Goal: Transaction & Acquisition: Purchase product/service

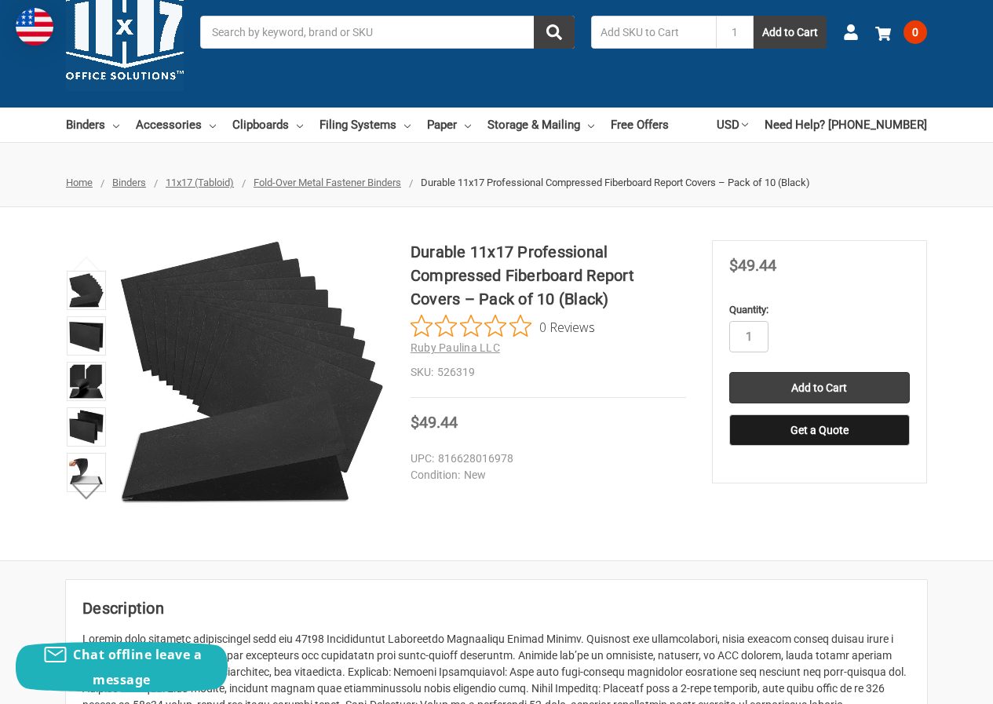
scroll to position [79, 0]
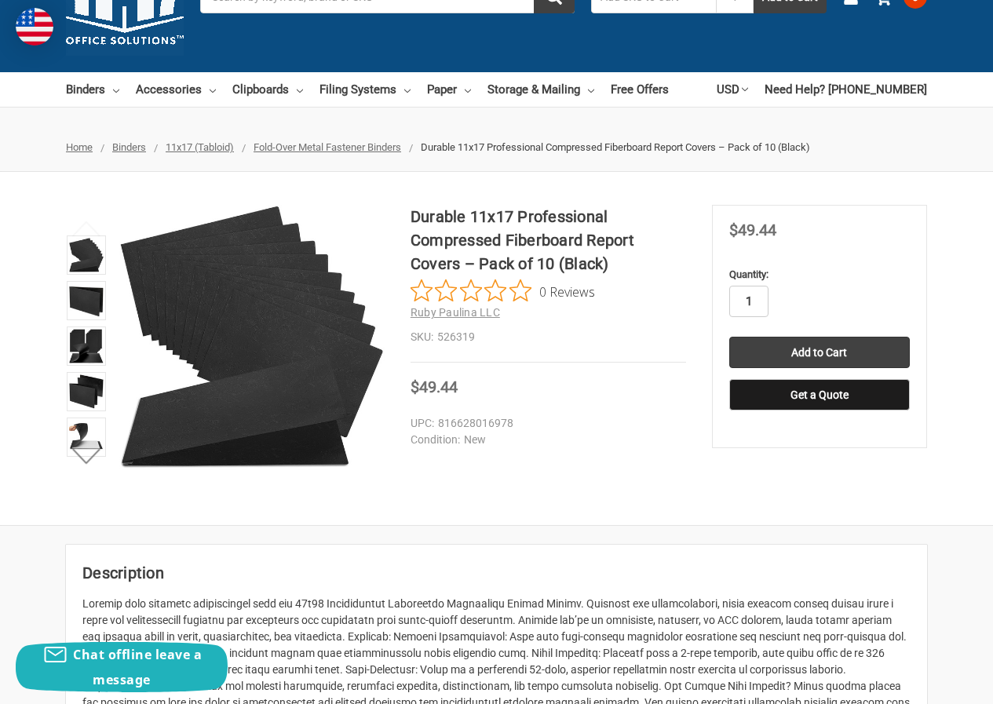
click at [758, 302] on input "1" at bounding box center [748, 301] width 39 height 31
type input "6"
click at [807, 347] on input "Add to Cart" at bounding box center [819, 352] width 181 height 31
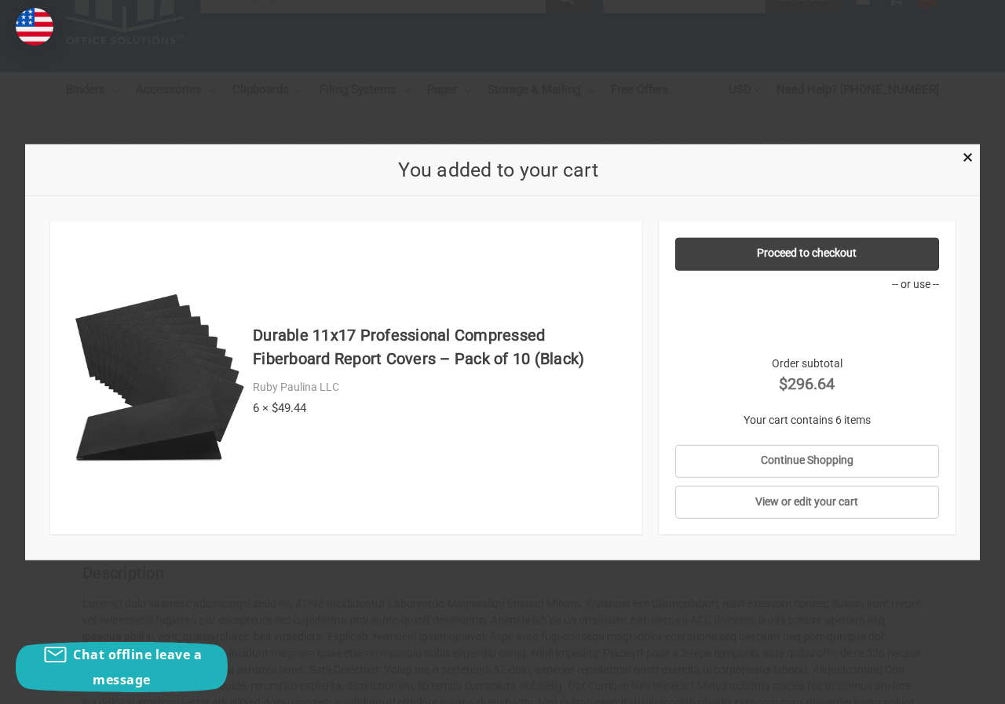
click at [767, 578] on div at bounding box center [502, 352] width 1005 height 704
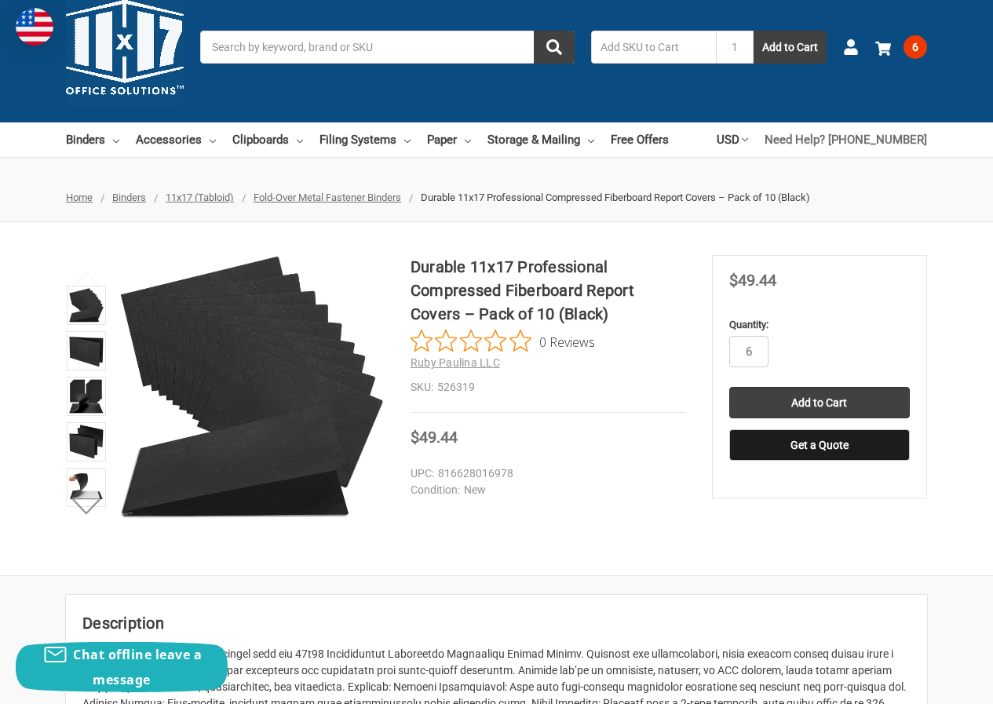
scroll to position [0, 0]
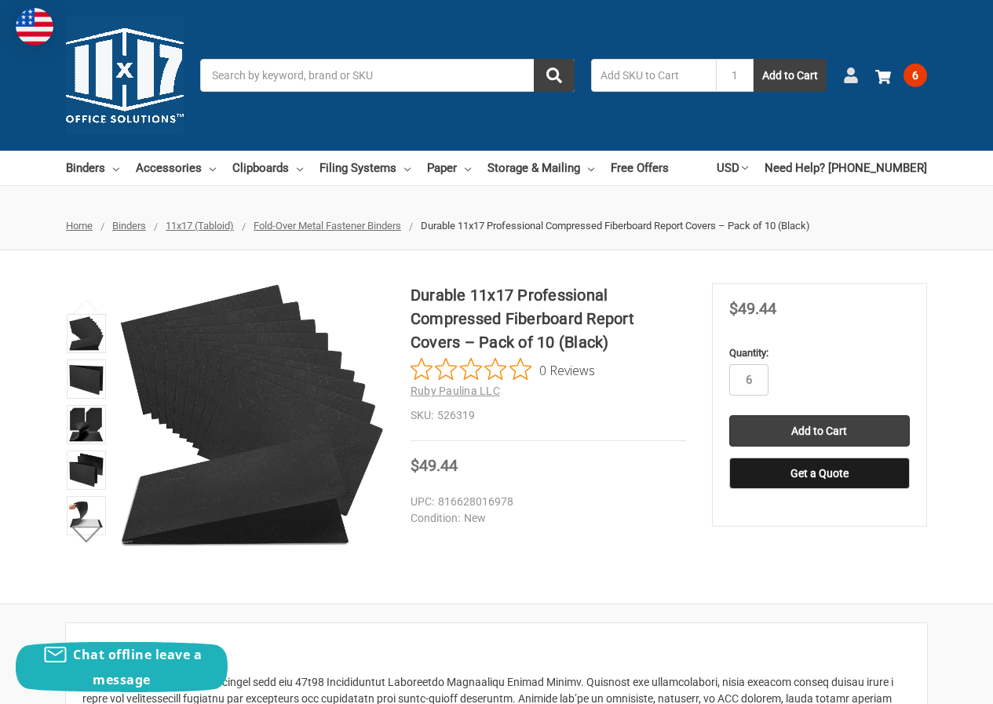
click at [856, 71] on icon at bounding box center [851, 76] width 16 height 16
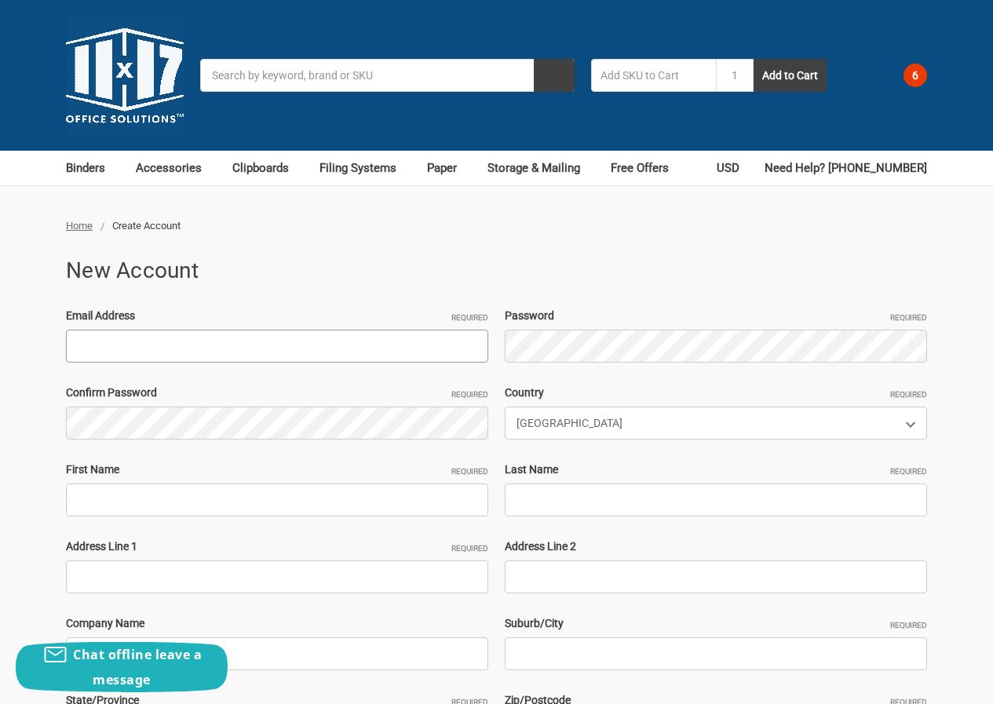
paste input "[EMAIL_ADDRESS][DOMAIN_NAME]"
type input "[EMAIL_ADDRESS][DOMAIN_NAME]"
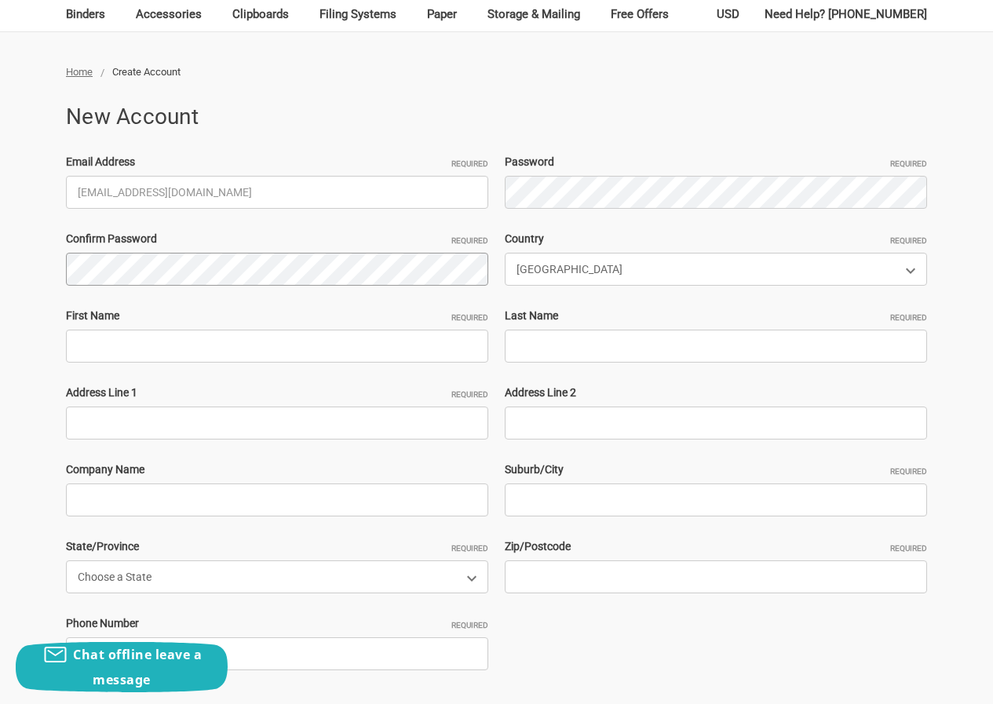
scroll to position [157, 0]
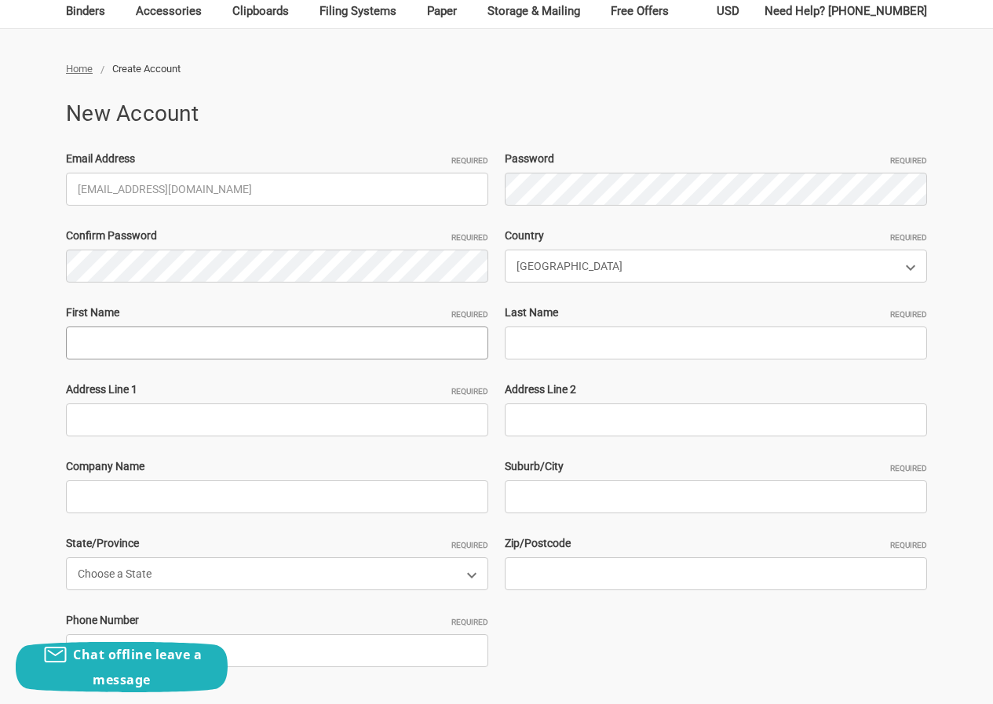
click at [176, 335] on input "First Name Required" at bounding box center [277, 343] width 422 height 33
paste input "DavidHuppJohn Adams"
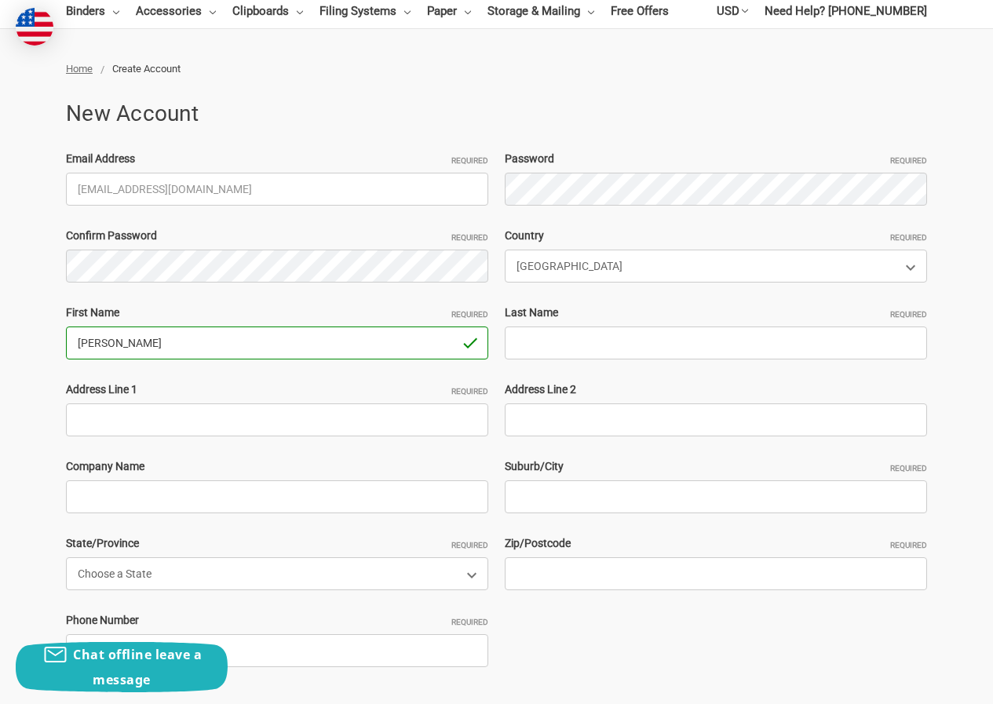
drag, startPoint x: 133, startPoint y: 347, endPoint x: 275, endPoint y: 352, distance: 141.4
click at [275, 352] on input "DavidHuppJohn Adams" at bounding box center [277, 343] width 422 height 33
type input "DavidHupp"
click at [597, 353] on input "Last Name Required" at bounding box center [716, 343] width 422 height 33
paste input "[PERSON_NAME]"
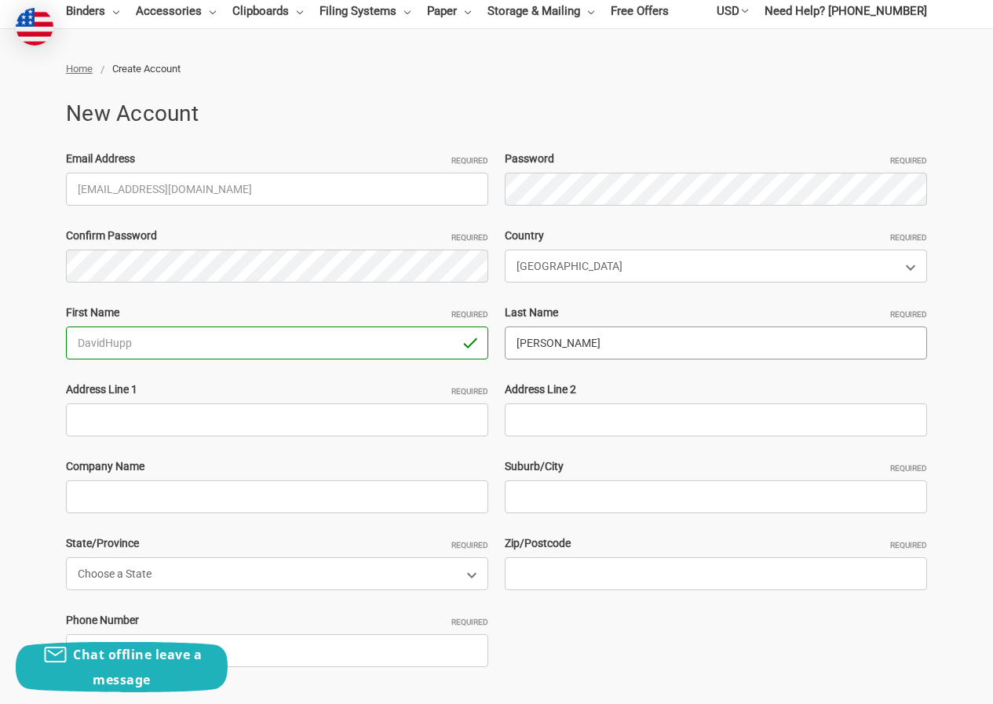
type input "[PERSON_NAME]"
click at [215, 434] on input "Address Line 1 Required" at bounding box center [277, 420] width 422 height 33
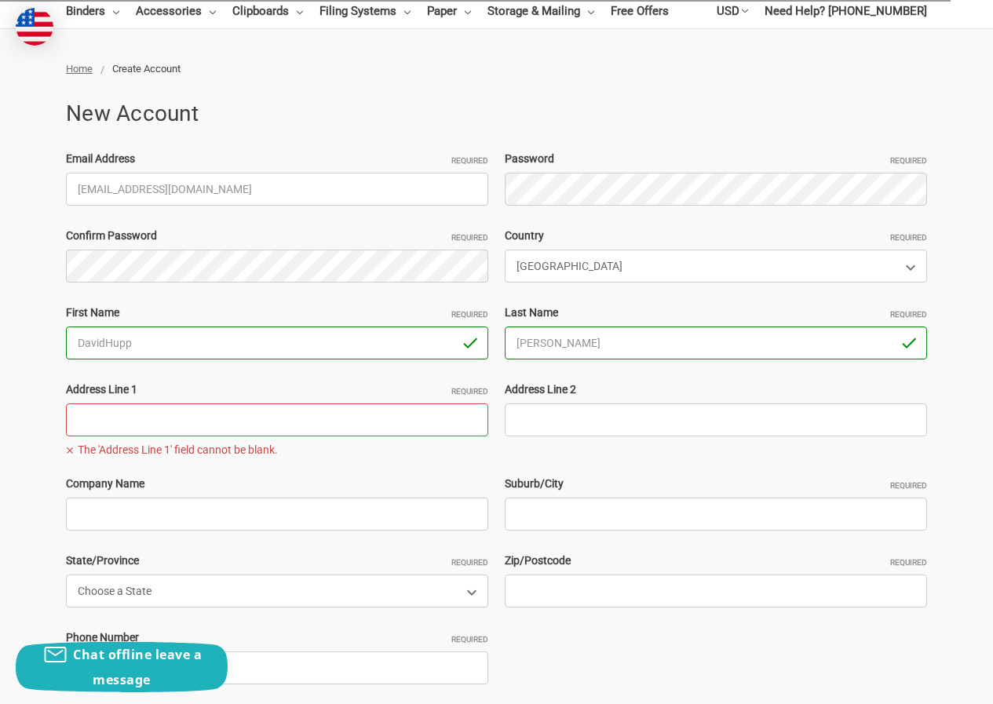
paste input "1516 US Route 20 New Lebanon, NY 12125 United States"
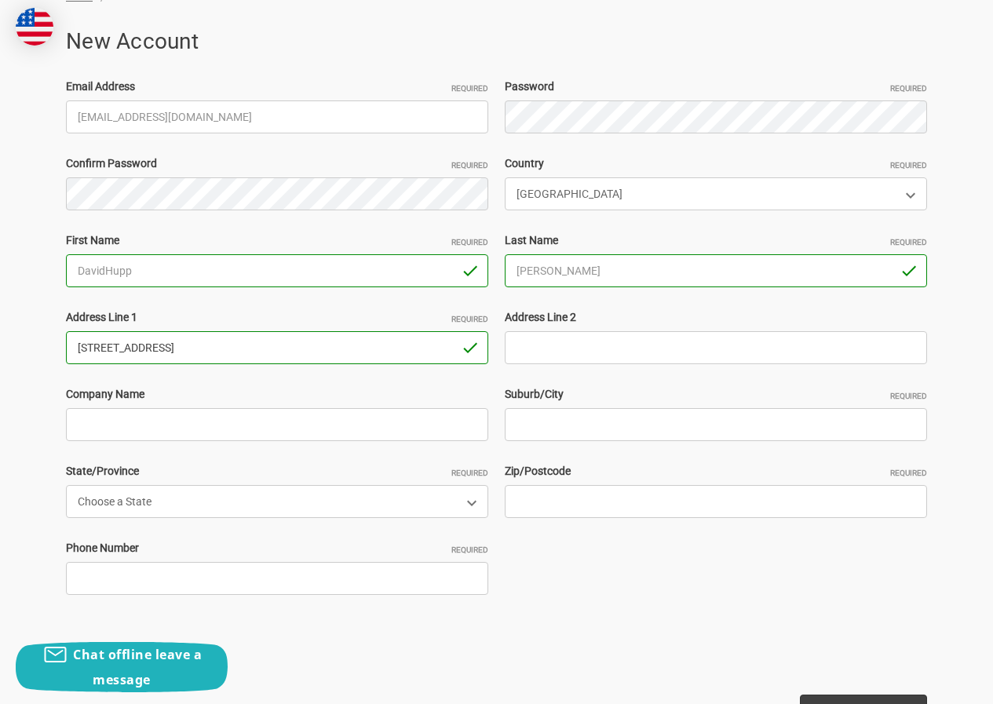
scroll to position [314, 0]
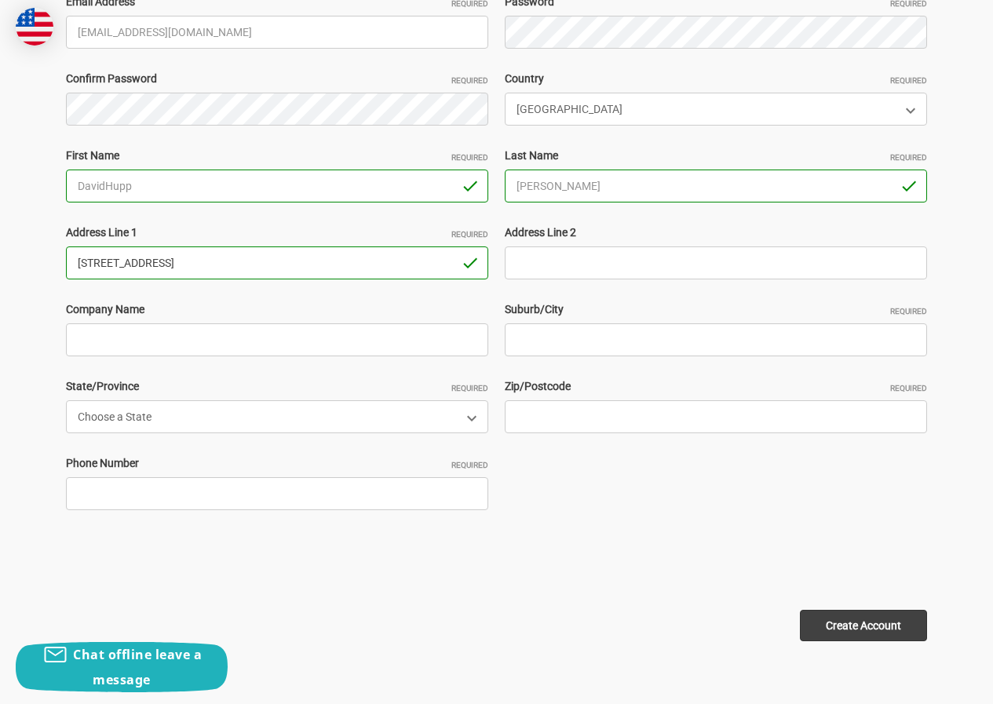
click at [276, 265] on input "1516 US Route 20 New Lebanon, NY 12125 United States" at bounding box center [277, 263] width 422 height 33
type input "1516 US Route 20 New Lebanon, NY United States"
click at [579, 434] on div "Email Address Required DavidHupp615@hotmail.com Password Required Confirm Passw…" at bounding box center [497, 263] width 878 height 539
paste input "12125"
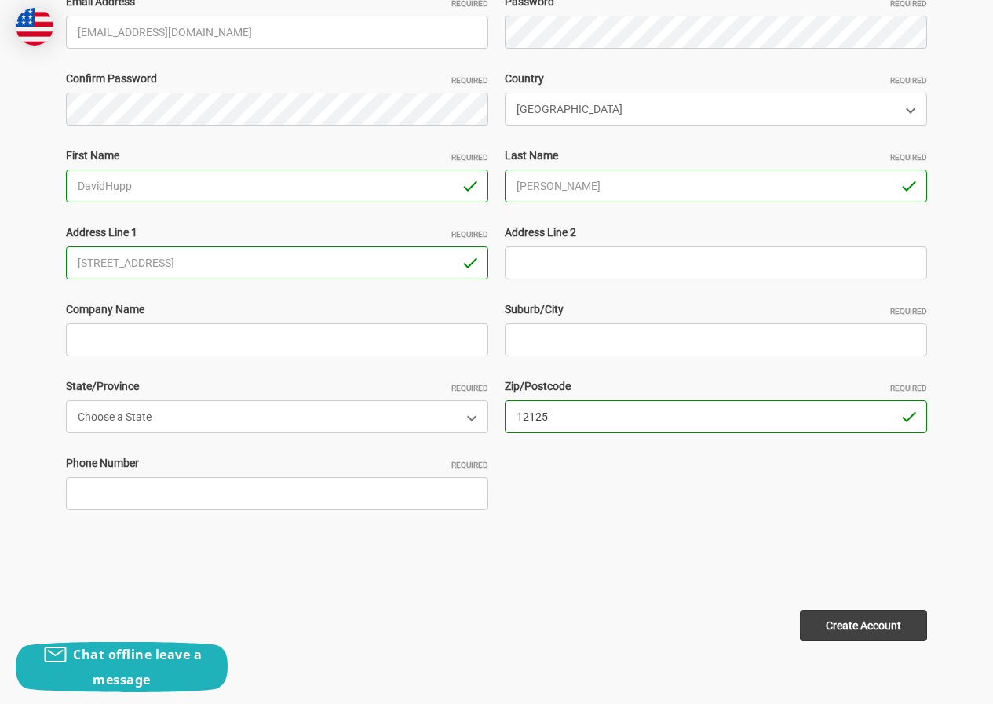
type input "12125"
drag, startPoint x: 237, startPoint y: 266, endPoint x: 394, endPoint y: 263, distance: 157.1
click at [393, 263] on input "1516 US Route 20 New Lebanon, NY United States" at bounding box center [277, 263] width 422 height 33
drag, startPoint x: 167, startPoint y: 256, endPoint x: 422, endPoint y: 250, distance: 254.4
click at [422, 250] on input "1516 US Route 20 New Lebanon," at bounding box center [277, 263] width 422 height 33
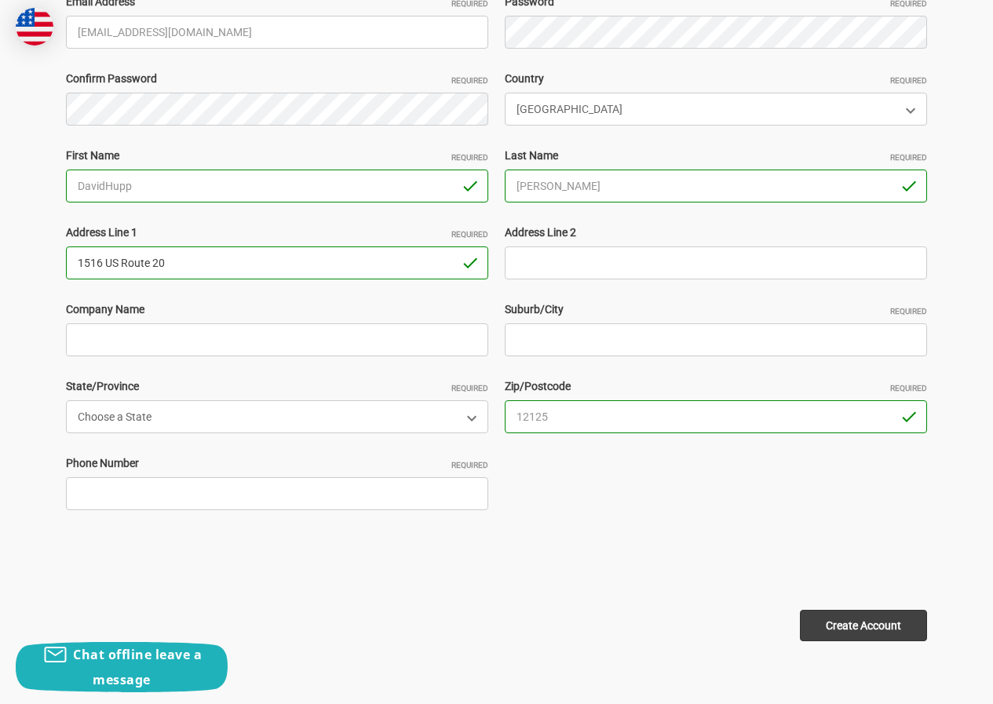
type input "1516 US Route 20"
click at [546, 333] on input "Suburb/City Required" at bounding box center [716, 339] width 422 height 33
paste input "[GEOGRAPHIC_DATA],"
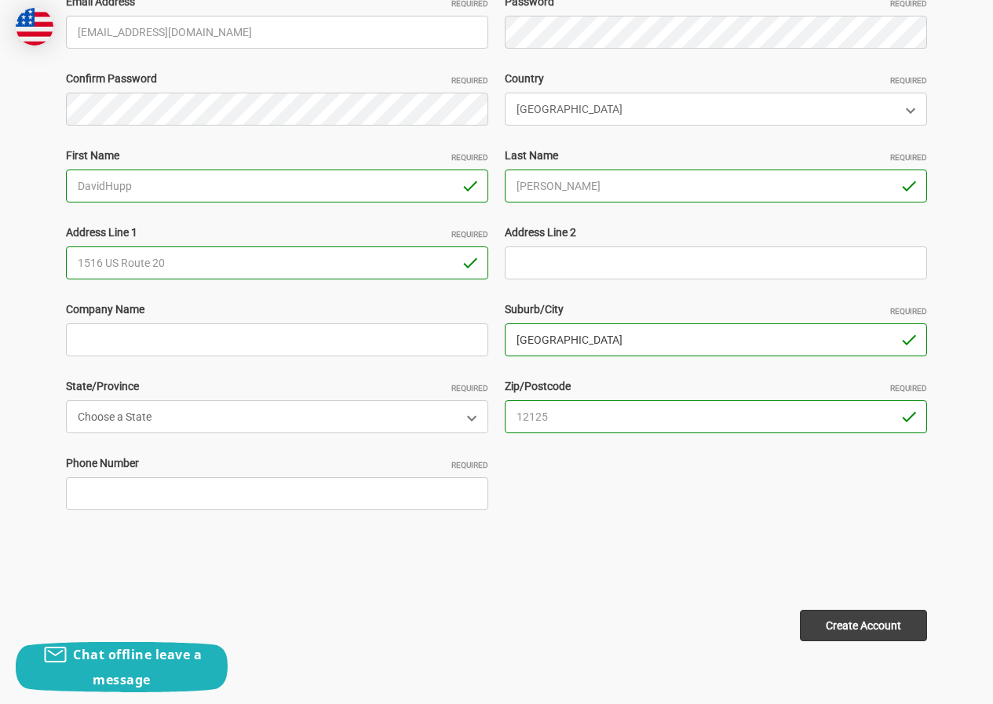
type input "New Lebanon"
click at [239, 417] on select "Choose a State Alabama Alaska American Samoa Arizona Arkansas Armed Forces Afri…" at bounding box center [277, 416] width 422 height 33
select select "[US_STATE]"
click at [66, 400] on select "Choose a State Alabama Alaska American Samoa Arizona Arkansas Armed Forces Afri…" at bounding box center [277, 416] width 422 height 33
click at [173, 489] on input "Phone Number Required" at bounding box center [277, 493] width 422 height 33
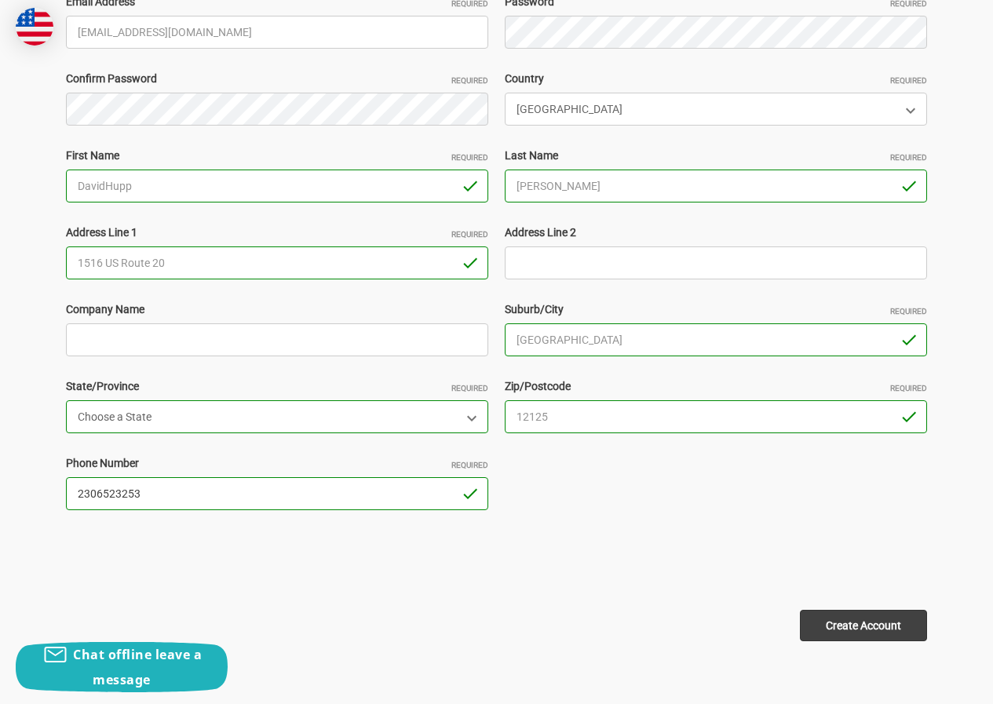
type input "2306523253"
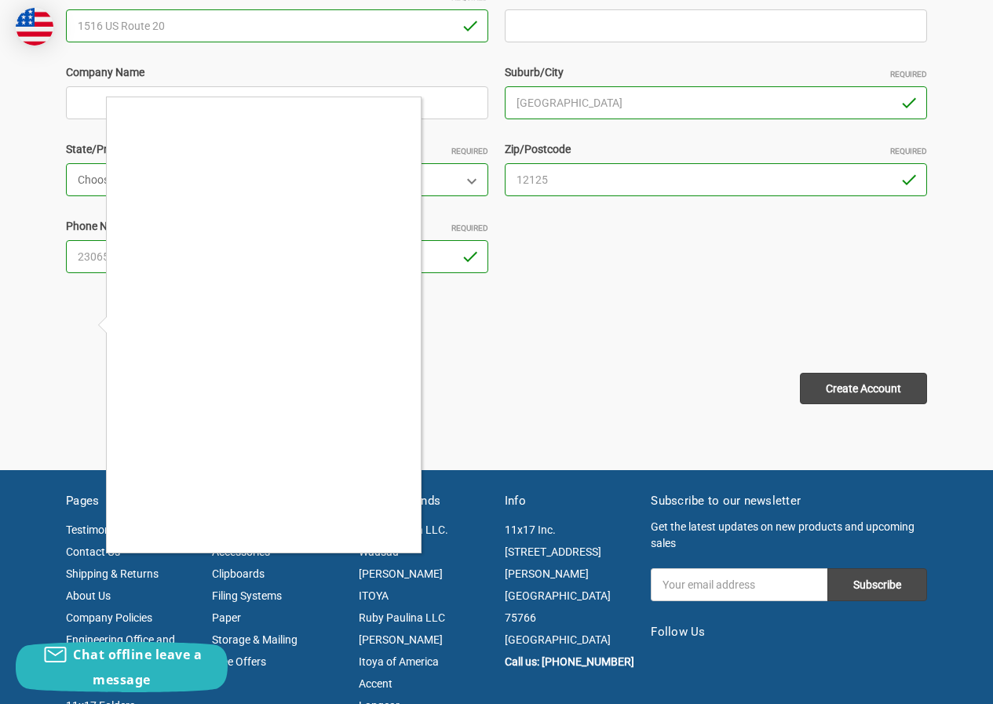
scroll to position [628, 0]
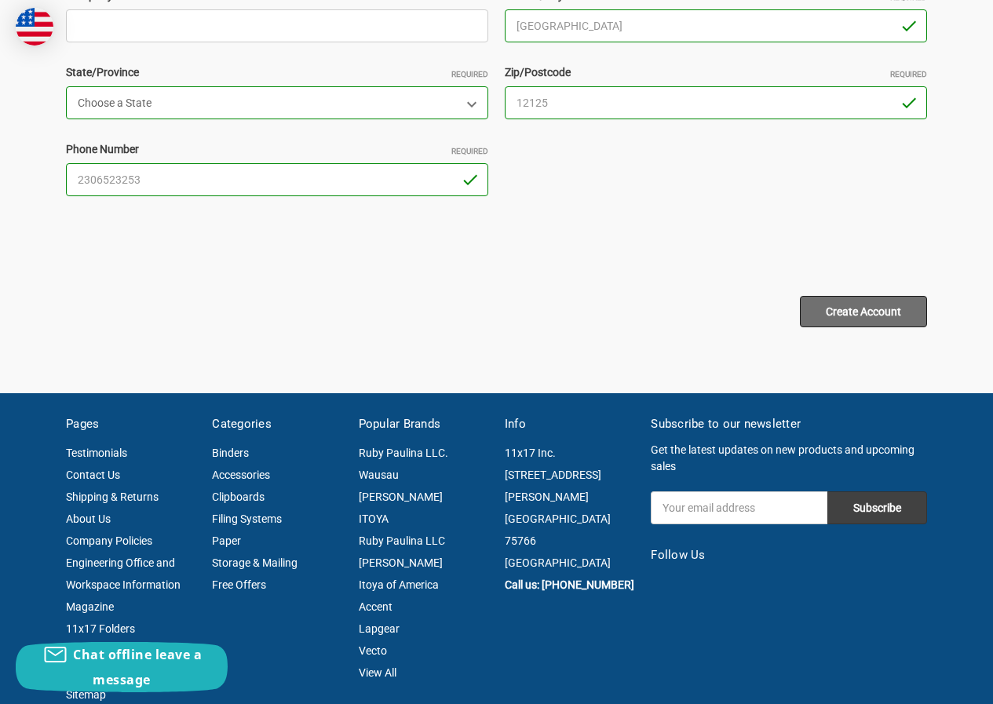
click at [852, 311] on input "Create Account" at bounding box center [863, 311] width 127 height 31
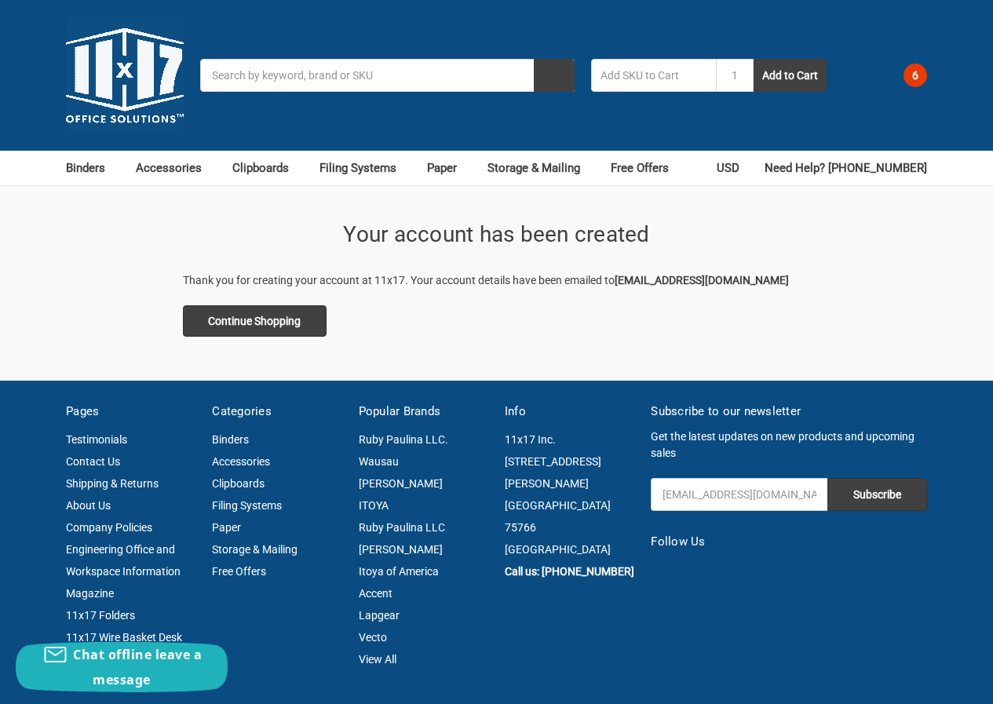
click at [924, 63] on link "6" at bounding box center [901, 75] width 52 height 41
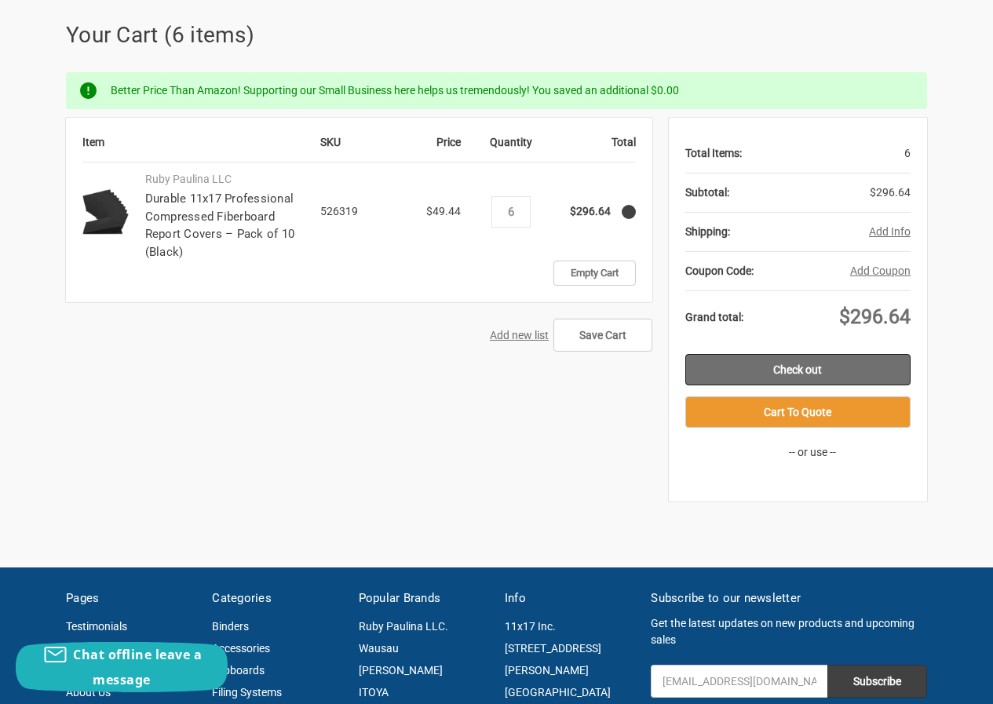
click at [808, 375] on link "Check out" at bounding box center [797, 369] width 225 height 31
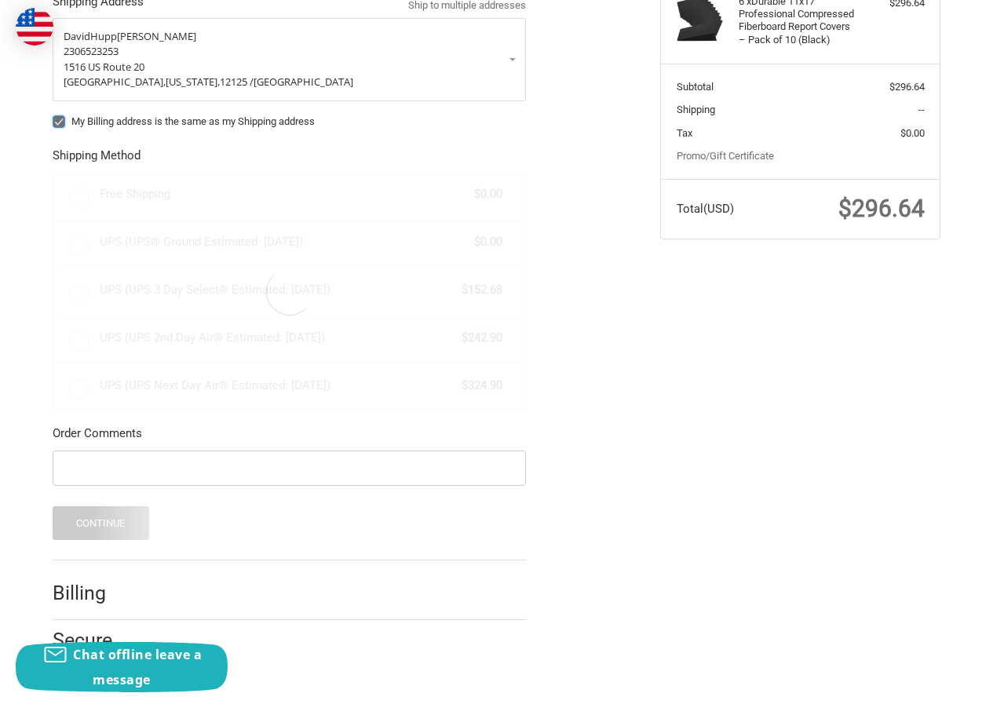
scroll to position [272, 0]
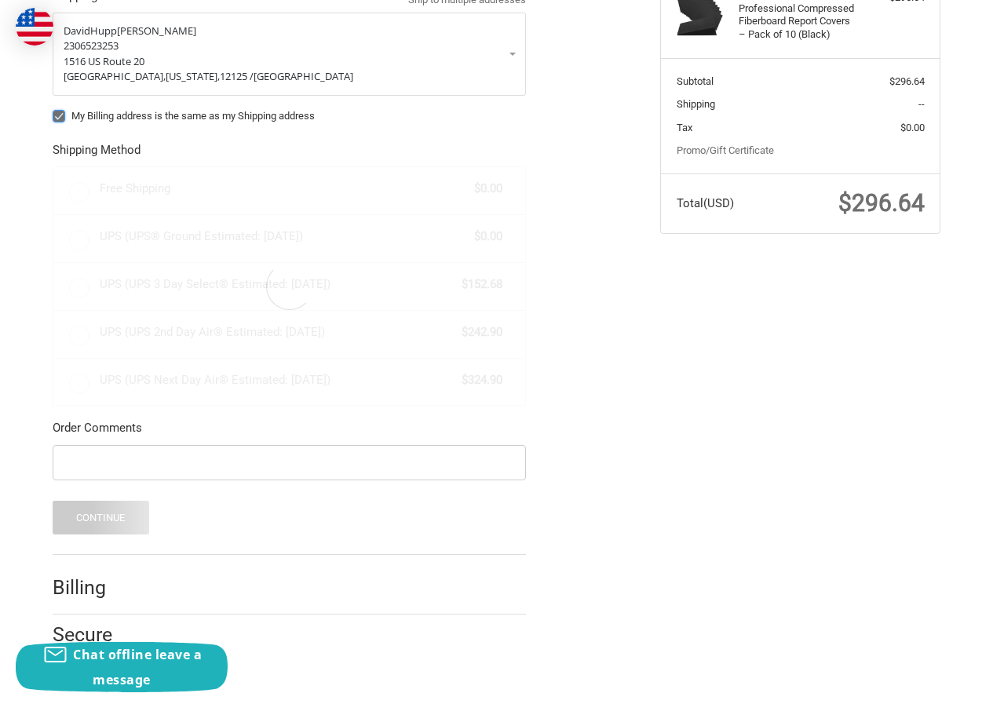
radio input "true"
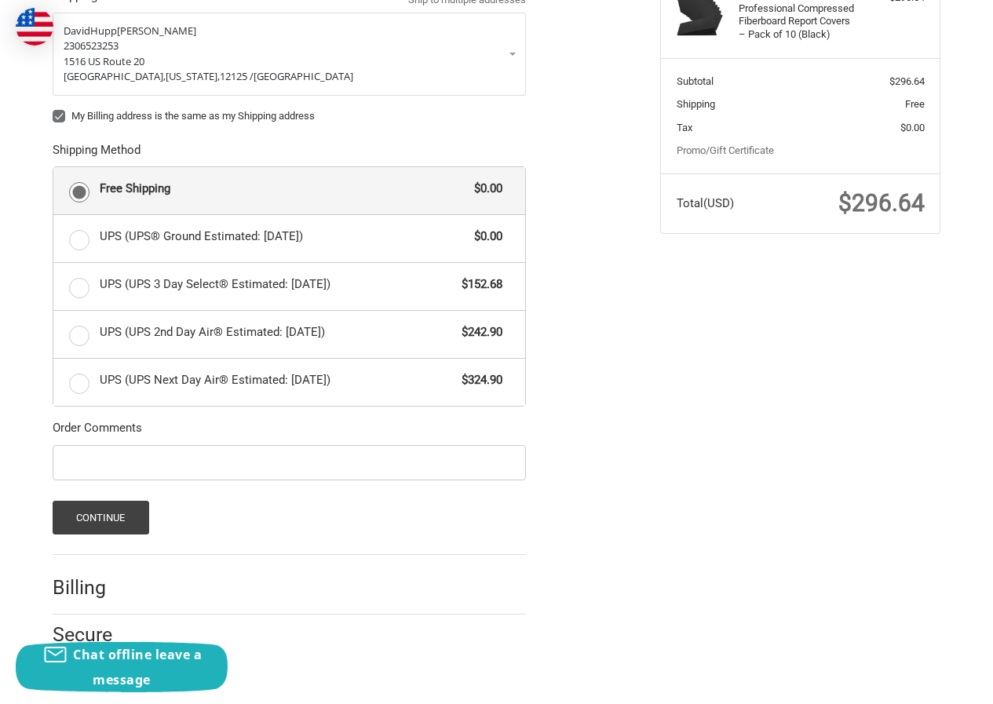
click at [62, 116] on label "My Billing address is the same as my Shipping address" at bounding box center [289, 116] width 473 height 13
click at [53, 109] on input "My Billing address is the same as my Shipping address" at bounding box center [53, 108] width 1 height 1
checkbox input "false"
click at [97, 513] on button "Continue" at bounding box center [101, 518] width 97 height 34
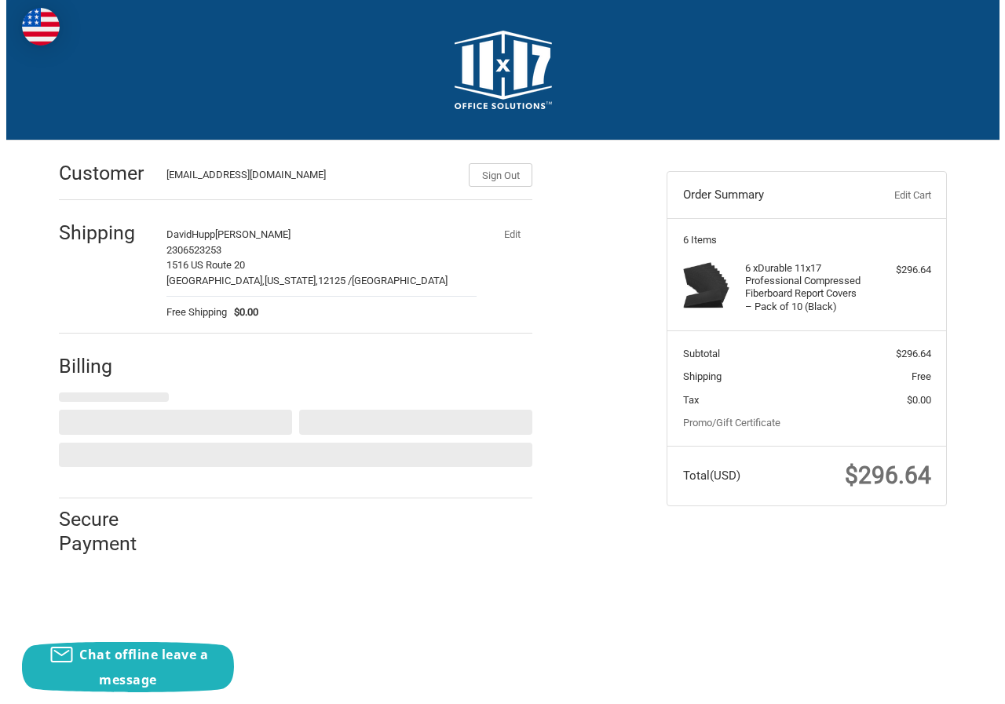
scroll to position [0, 0]
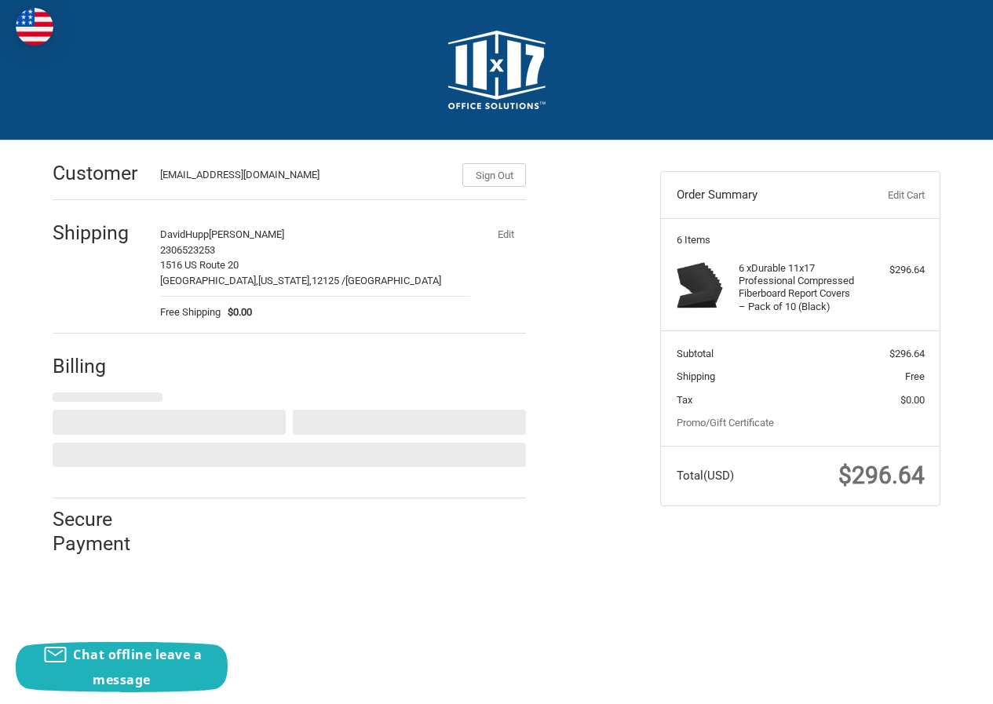
select select "US"
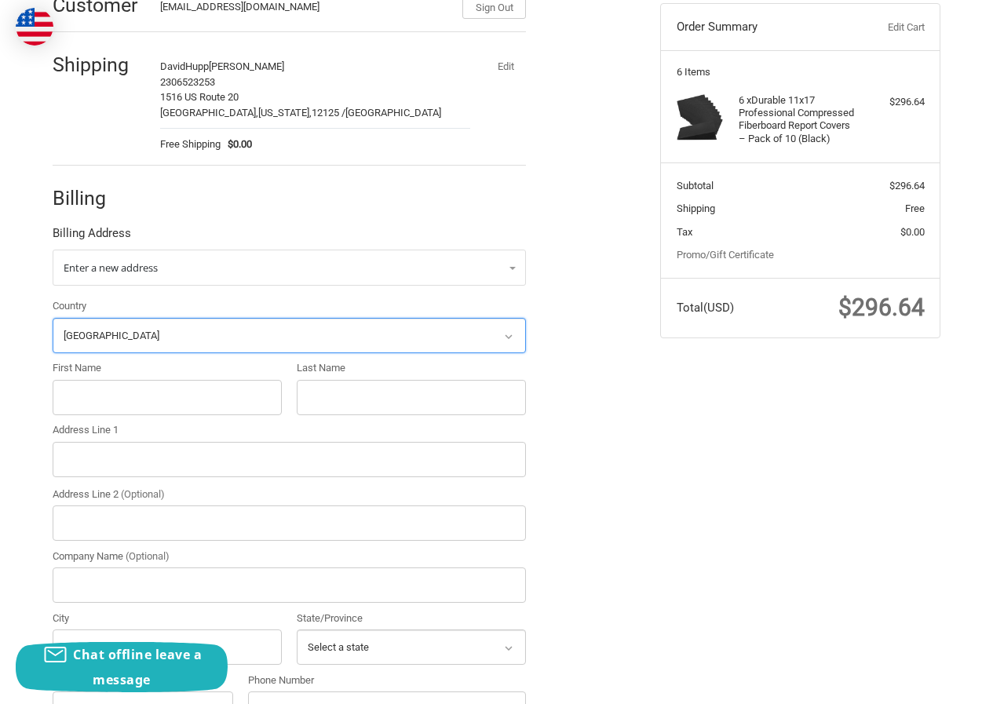
scroll to position [192, 0]
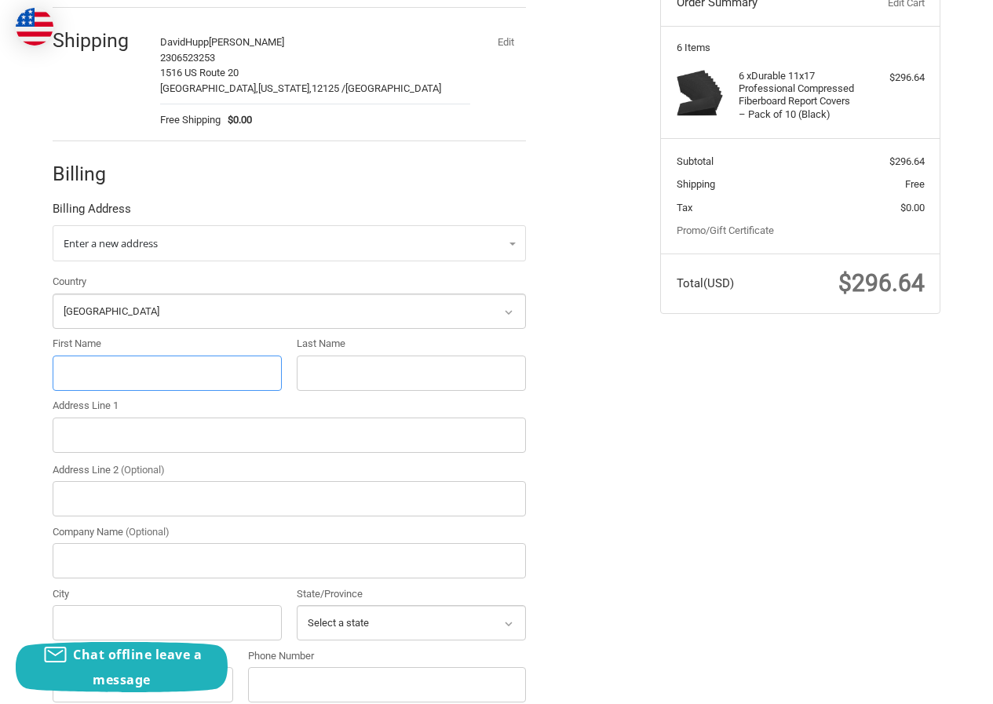
click at [109, 370] on input "First Name" at bounding box center [167, 373] width 229 height 35
paste input "[PERSON_NAME]"
drag, startPoint x: 100, startPoint y: 378, endPoint x: 170, endPoint y: 380, distance: 69.1
click at [170, 380] on input "[PERSON_NAME]" at bounding box center [167, 373] width 229 height 35
type input "Melody"
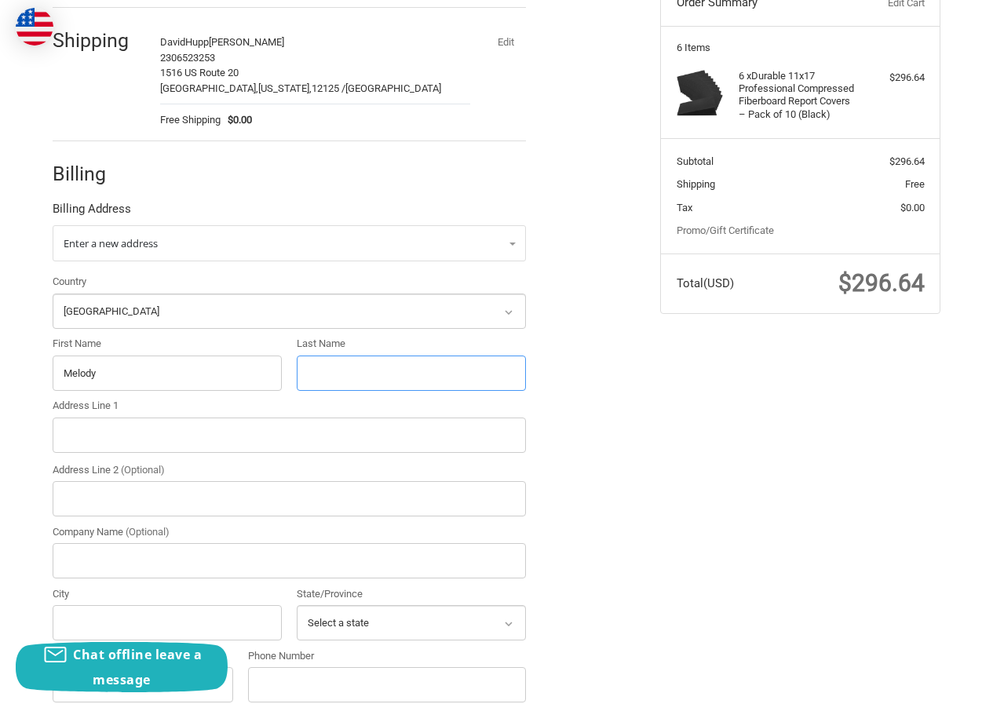
paste input "[PERSON_NAME]"
click at [378, 379] on input "Last Name" at bounding box center [411, 373] width 229 height 35
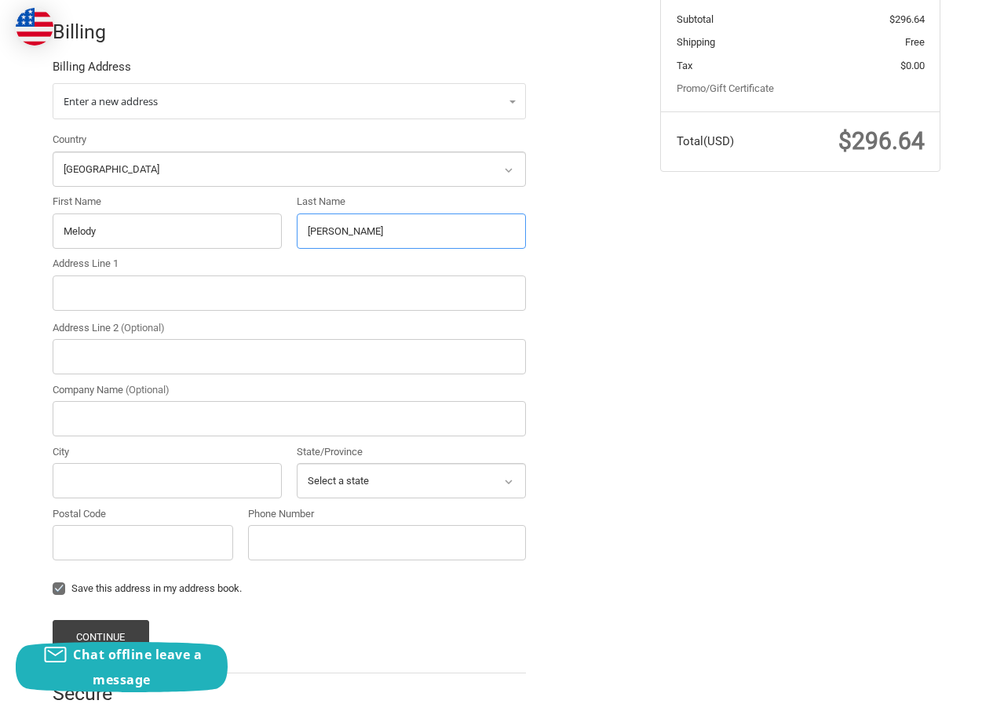
scroll to position [349, 0]
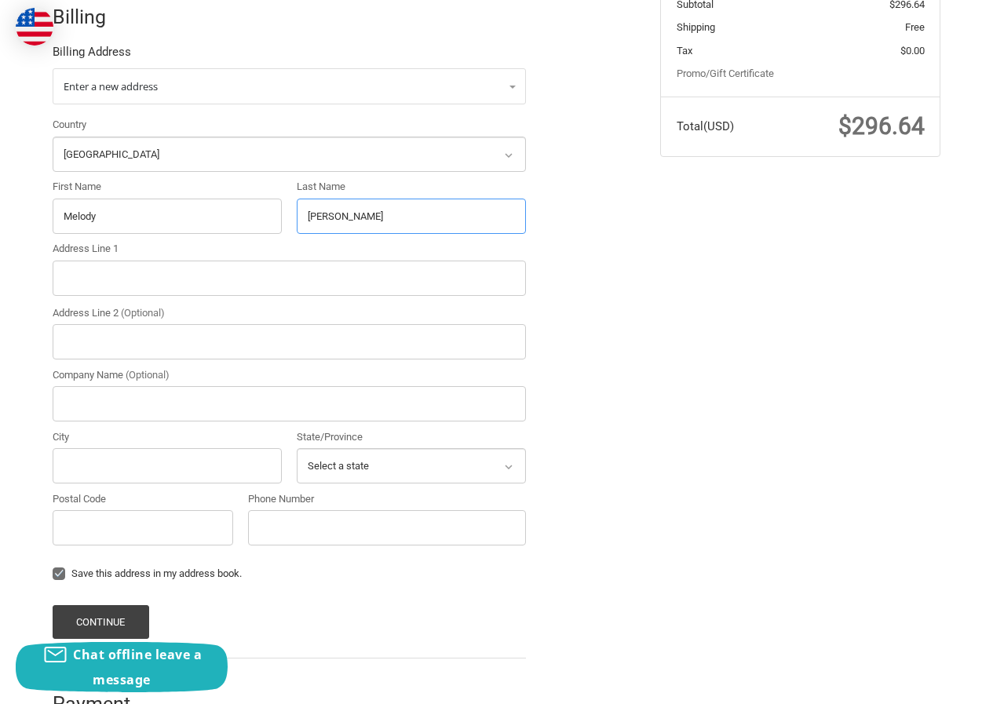
type input "[PERSON_NAME]"
click at [94, 278] on input "Address Line 1" at bounding box center [289, 278] width 473 height 35
paste input "[STREET_ADDRESS][PERSON_NAME]"
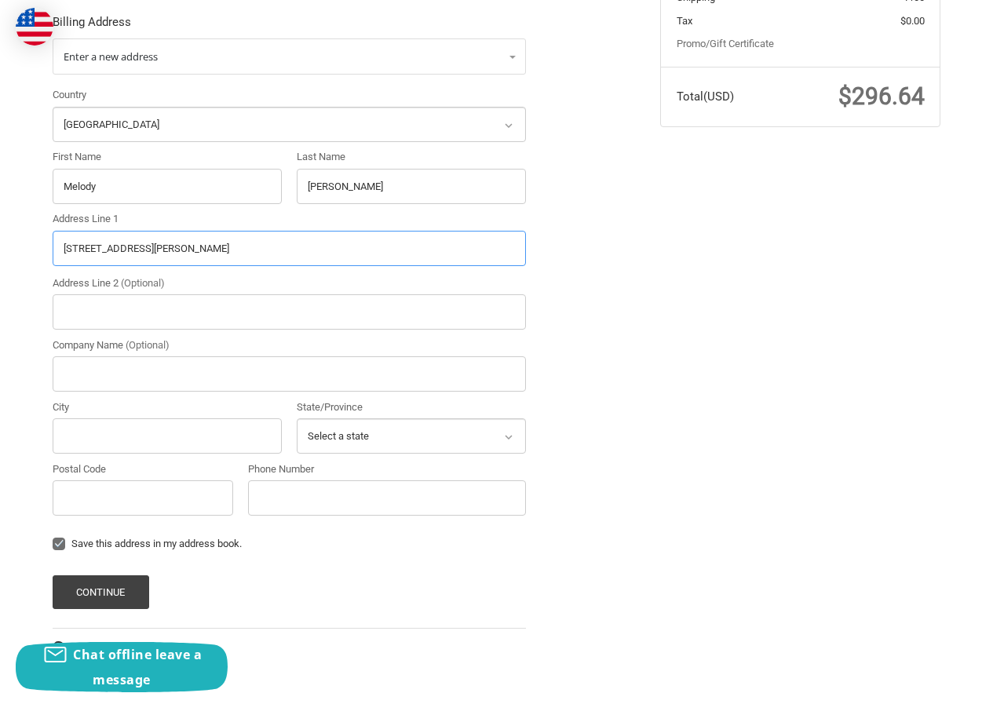
scroll to position [393, 0]
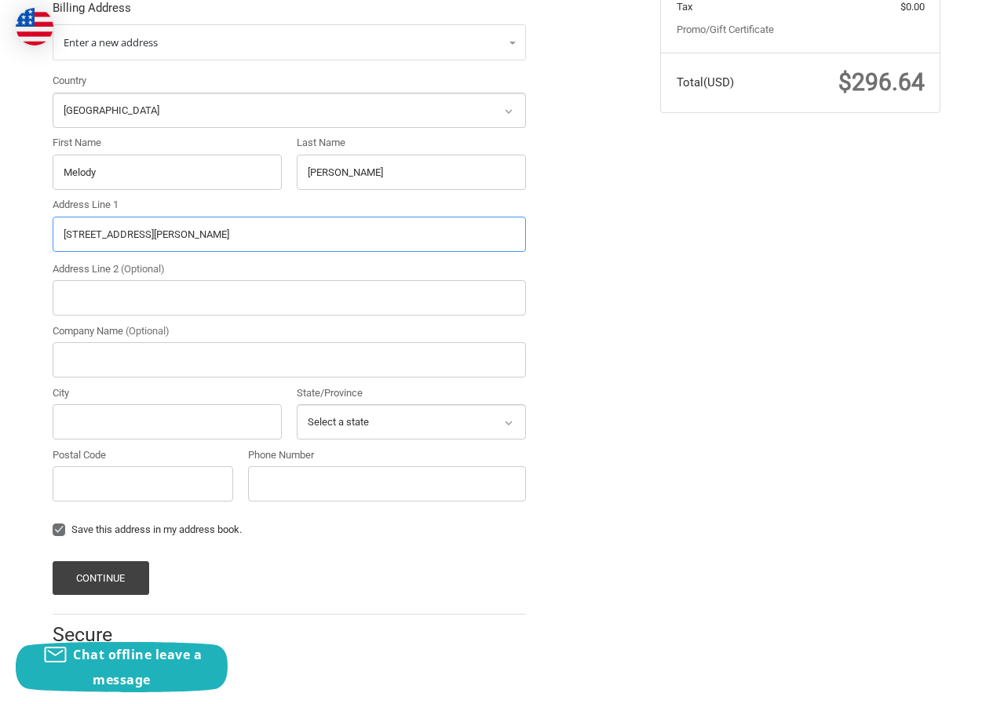
click at [198, 228] on input "[STREET_ADDRESS][PERSON_NAME]" at bounding box center [289, 234] width 473 height 35
type input "[STREET_ADDRESS][PERSON_NAME]"
click at [142, 487] on input "Postal Code" at bounding box center [143, 483] width 181 height 35
paste input "03220"
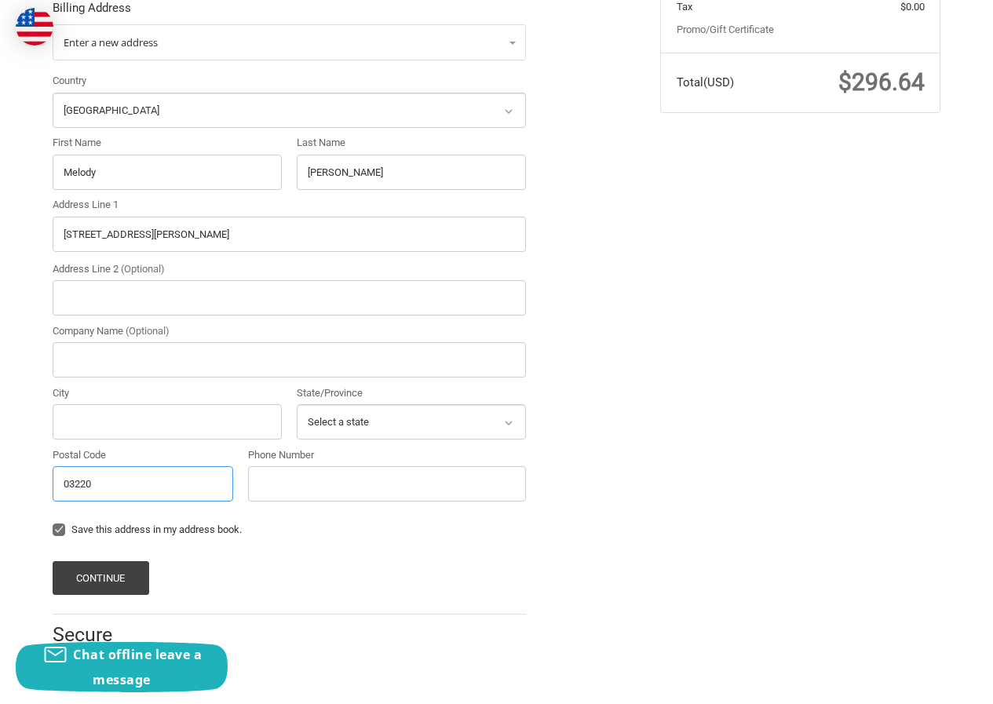
type input "03220"
click at [139, 236] on input "[STREET_ADDRESS][PERSON_NAME]" at bounding box center [289, 234] width 473 height 35
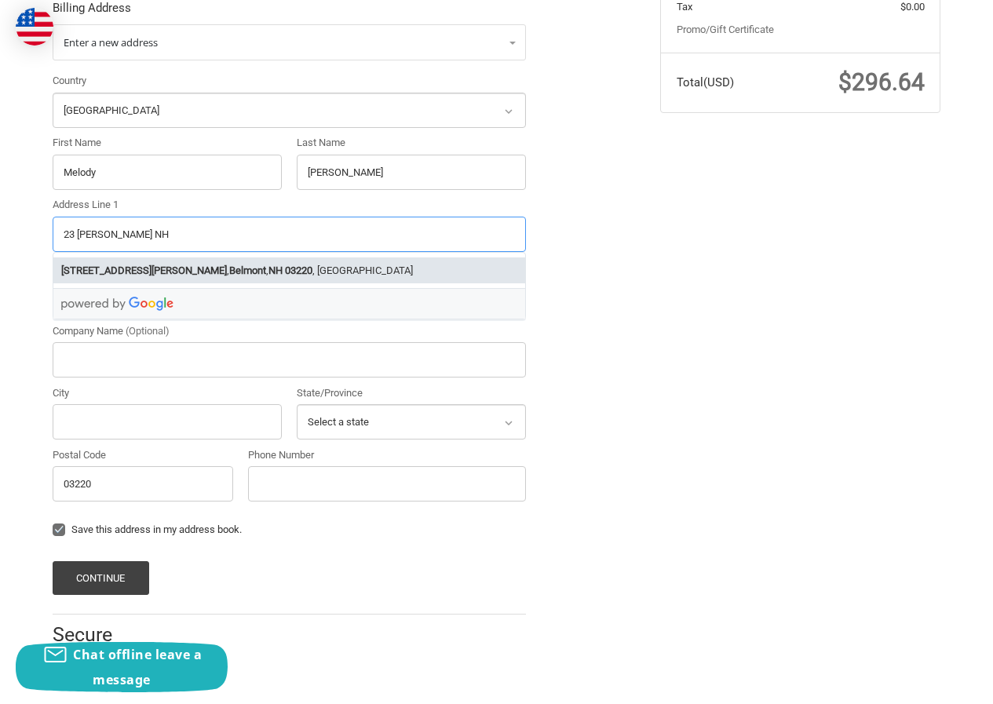
type input "23 [PERSON_NAME] NH"
click at [105, 432] on input "City" at bounding box center [167, 421] width 229 height 35
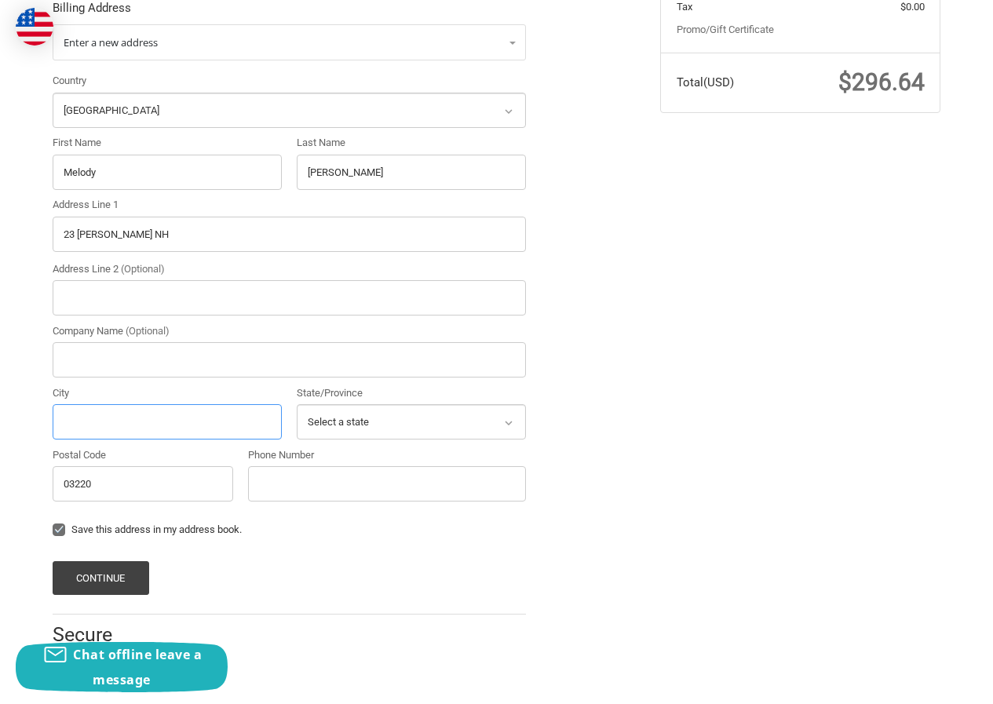
paste input "RdBelmont"
type input "RdBelmont"
drag, startPoint x: 111, startPoint y: 239, endPoint x: 206, endPoint y: 239, distance: 95.0
click at [206, 239] on input "23 [PERSON_NAME] NH" at bounding box center [289, 234] width 473 height 35
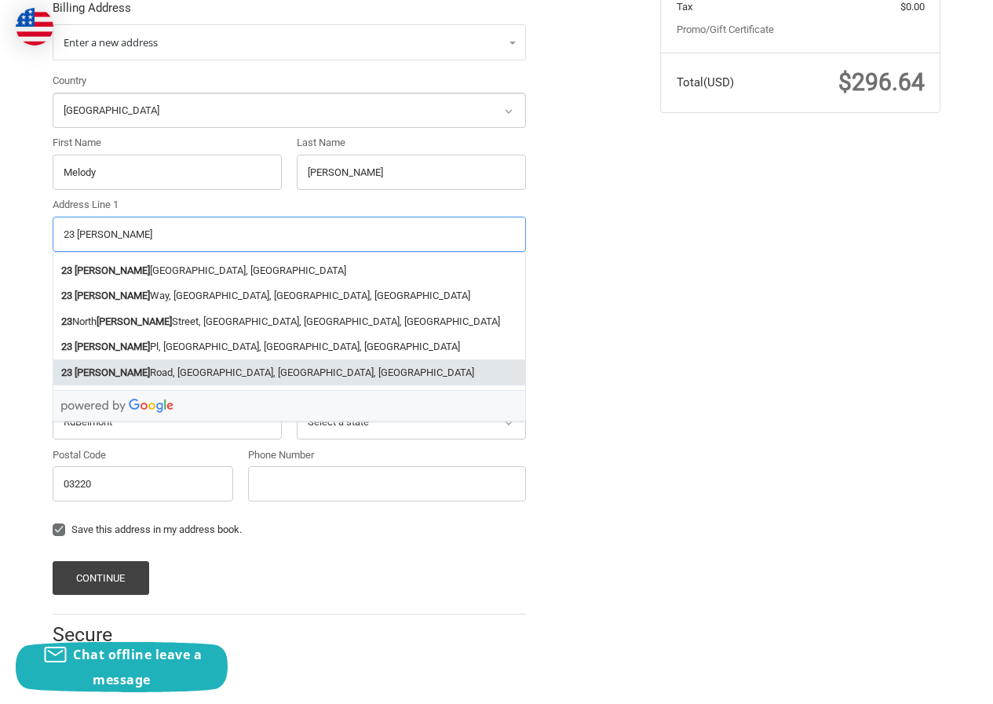
type input "23 [PERSON_NAME]"
click at [371, 524] on label "Save this address in my address book." at bounding box center [289, 530] width 473 height 13
click at [53, 523] on input "Save this address in my address book." at bounding box center [53, 522] width 1 height 1
checkbox input "false"
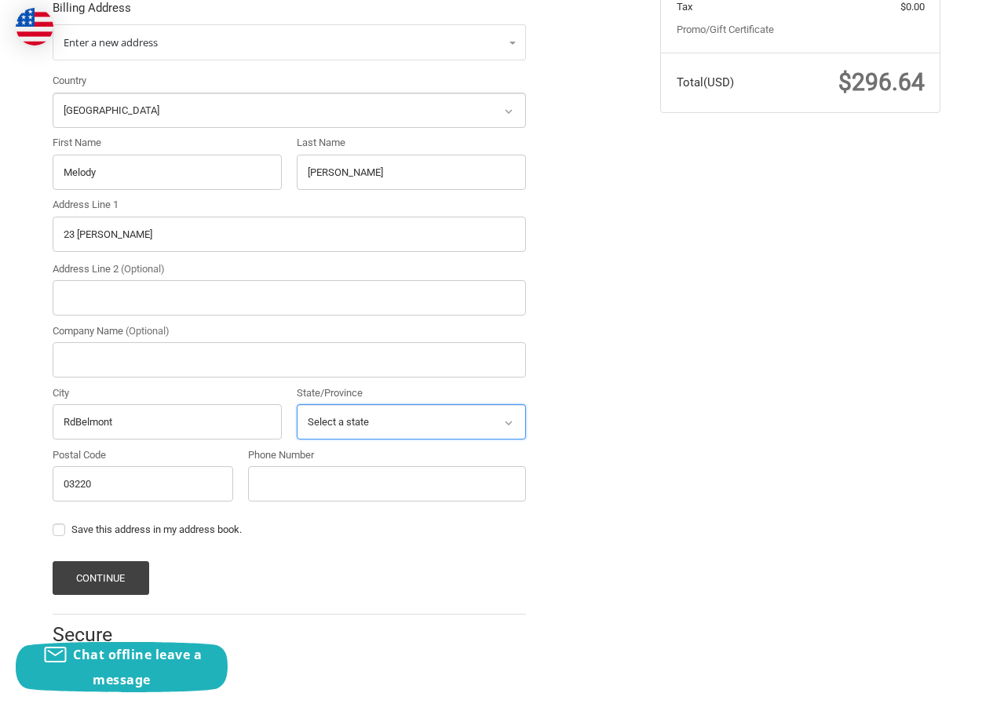
click at [379, 414] on select "Select a state [US_STATE] [US_STATE] [US_STATE] [US_STATE] [US_STATE] Armed For…" at bounding box center [411, 421] width 229 height 35
select select "NH"
click at [297, 404] on select "Select a state [US_STATE] [US_STATE] [US_STATE] [US_STATE] [US_STATE] Armed For…" at bounding box center [411, 421] width 229 height 35
click at [290, 479] on input "Phone Number" at bounding box center [387, 483] width 278 height 35
type input "23065214532"
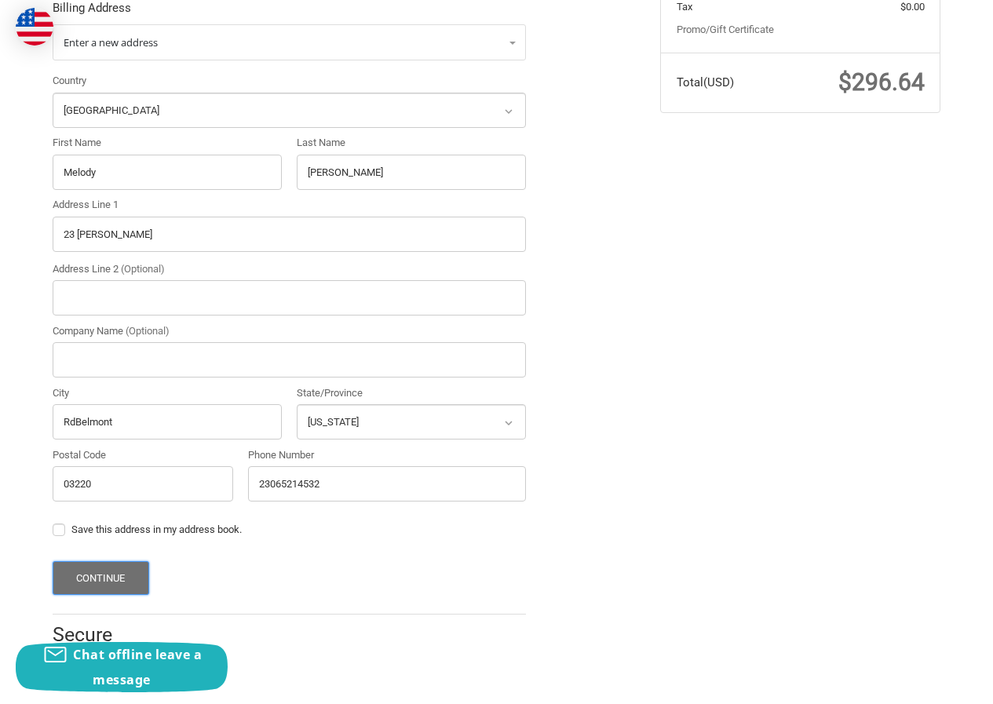
click at [124, 568] on button "Continue" at bounding box center [101, 578] width 97 height 34
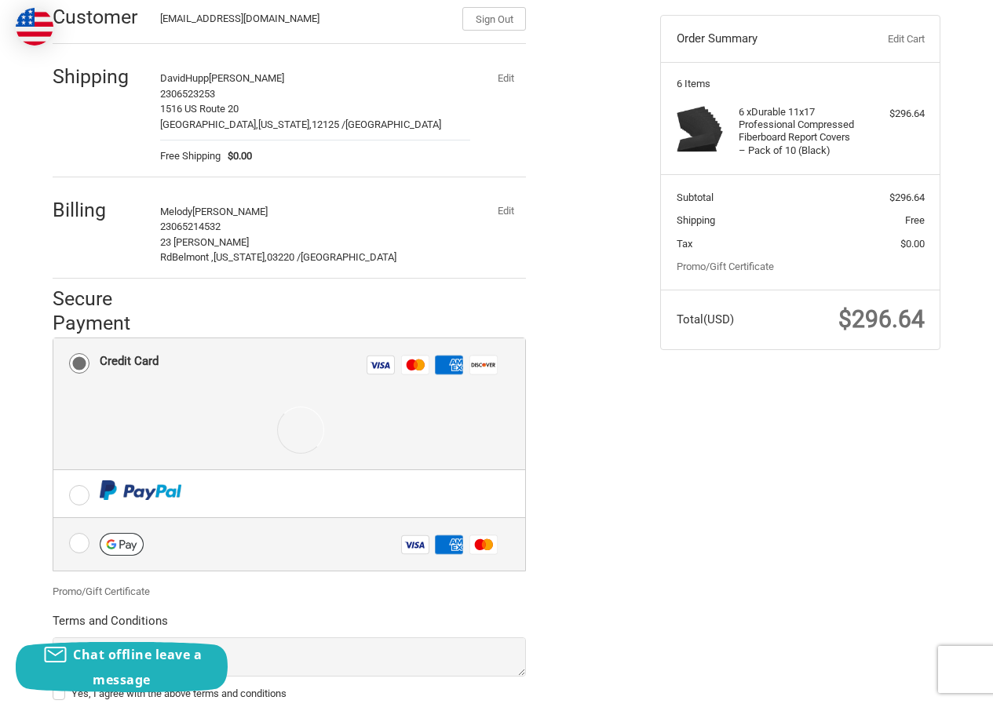
scroll to position [271, 0]
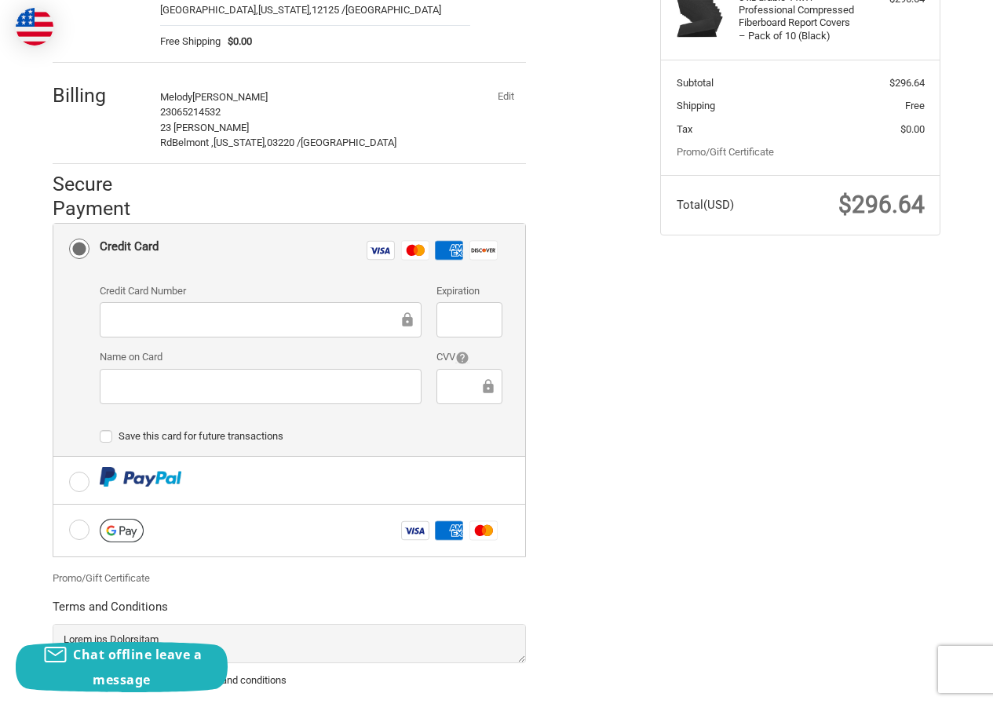
click at [280, 331] on div at bounding box center [261, 319] width 322 height 35
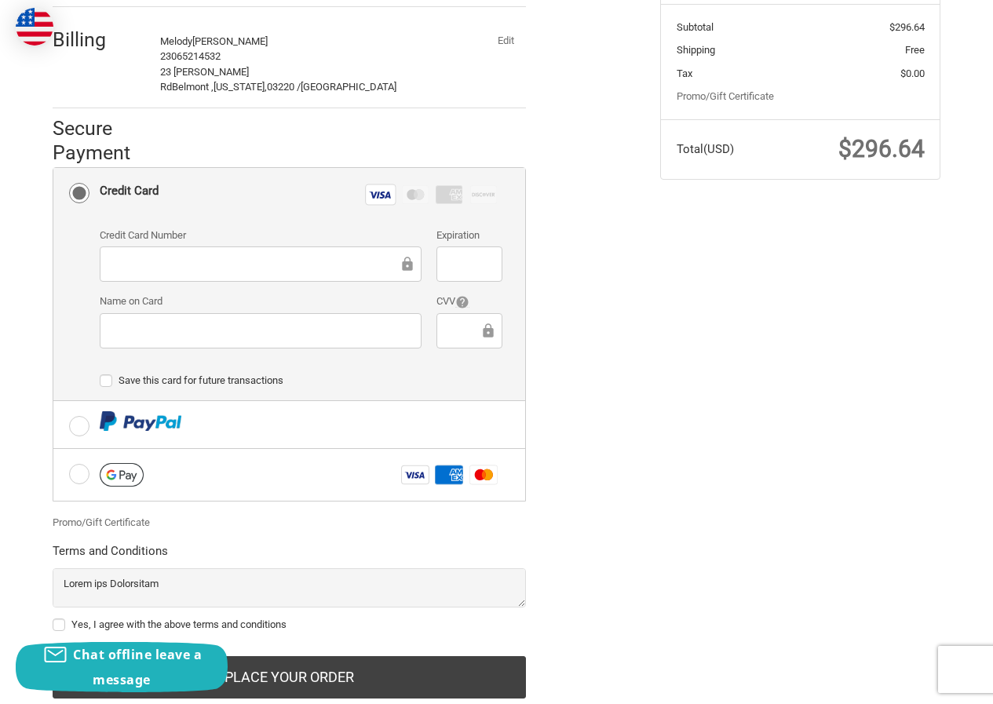
scroll to position [371, 0]
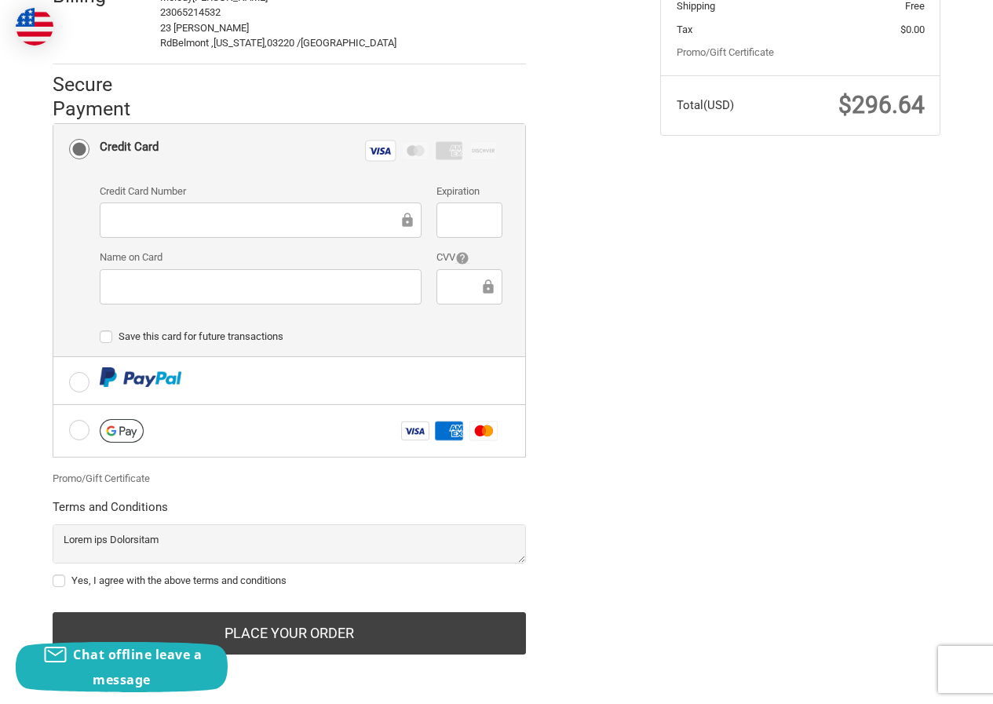
click at [93, 582] on label "Yes, I agree with the above terms and conditions" at bounding box center [289, 581] width 473 height 13
click at [53, 574] on input "Yes, I agree with the above terms and conditions" at bounding box center [53, 573] width 1 height 1
checkbox input "true"
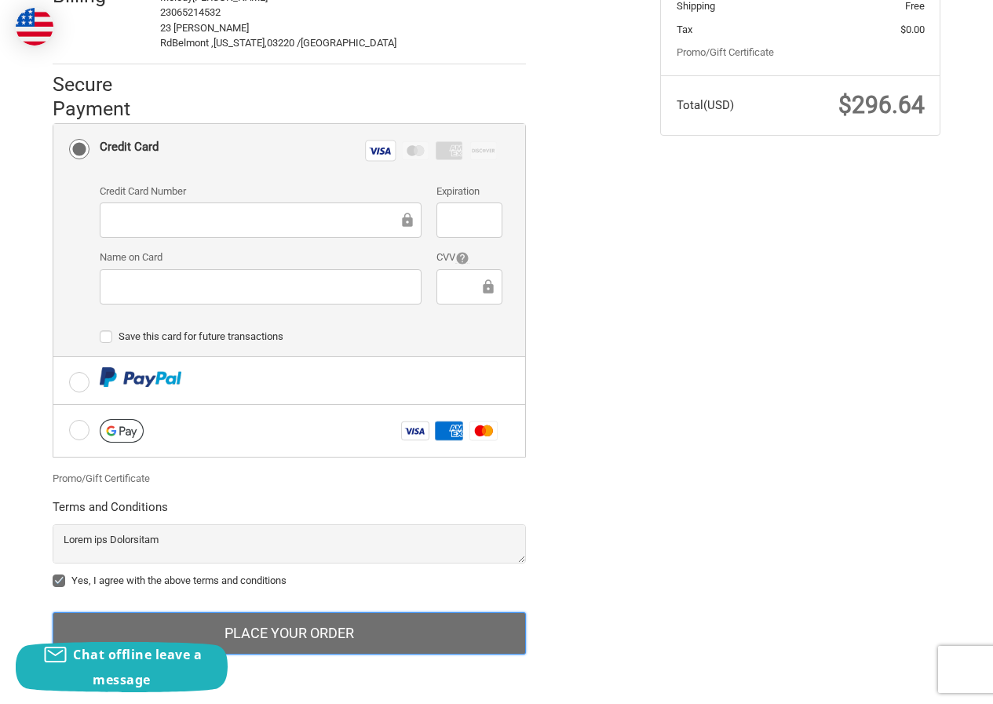
click at [257, 631] on button "Place Your Order" at bounding box center [289, 633] width 473 height 42
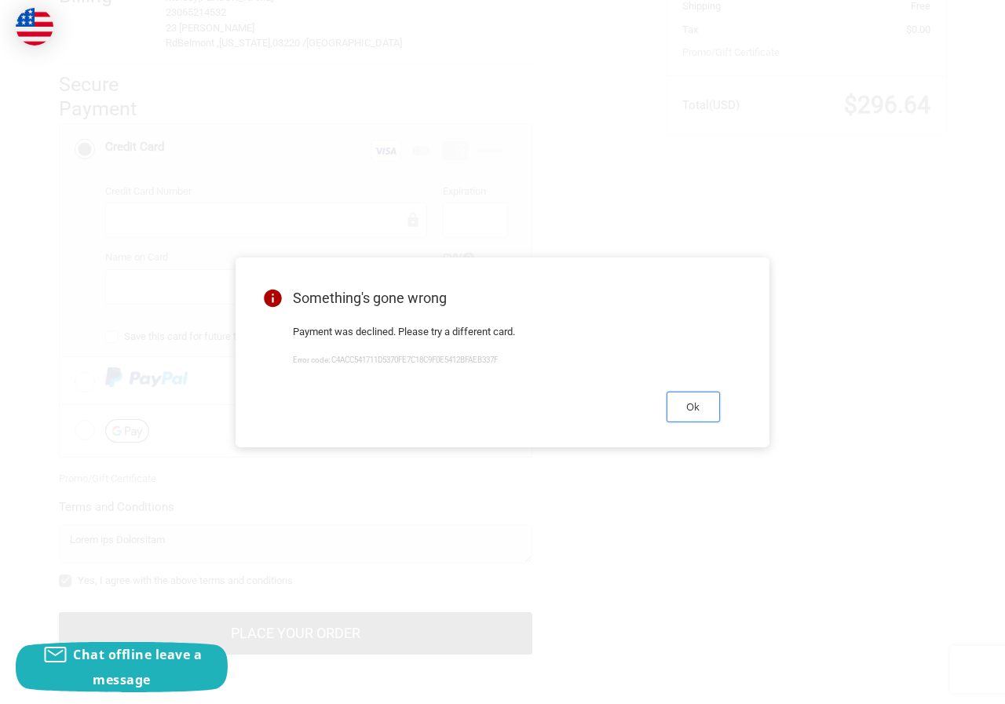
click at [689, 411] on button "Ok" at bounding box center [693, 407] width 53 height 31
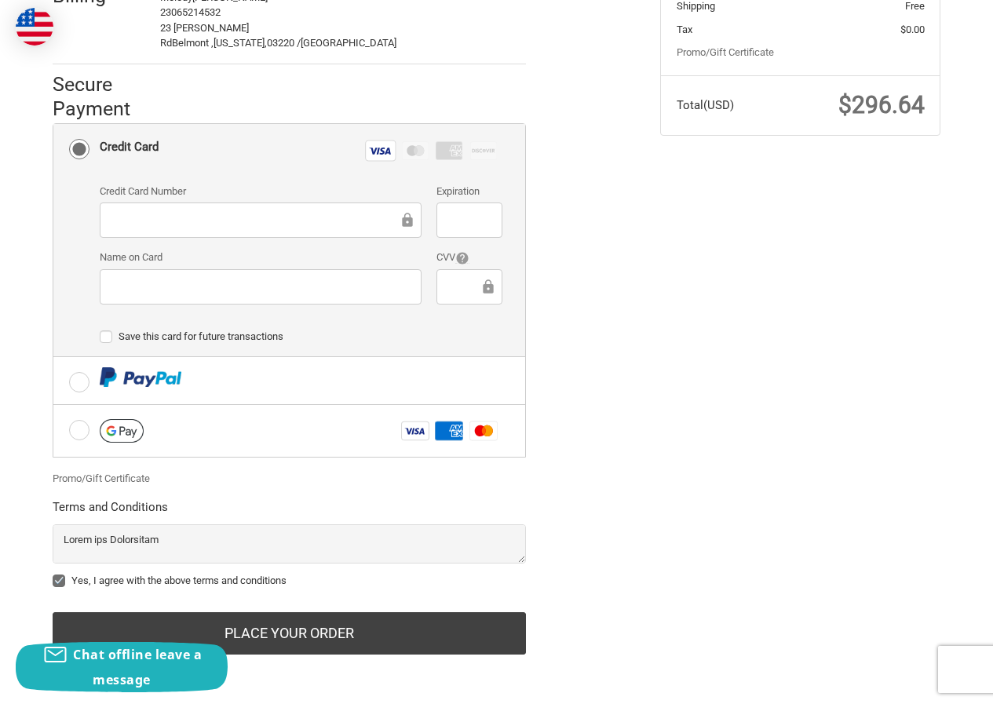
scroll to position [214, 0]
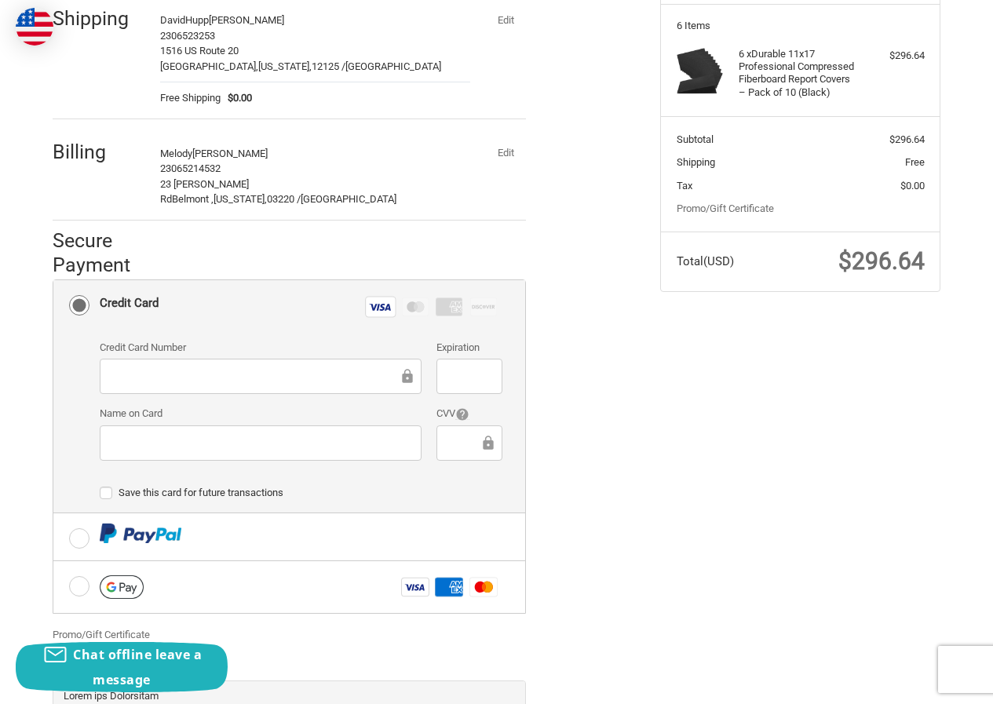
click at [506, 152] on button "Edit" at bounding box center [505, 153] width 41 height 22
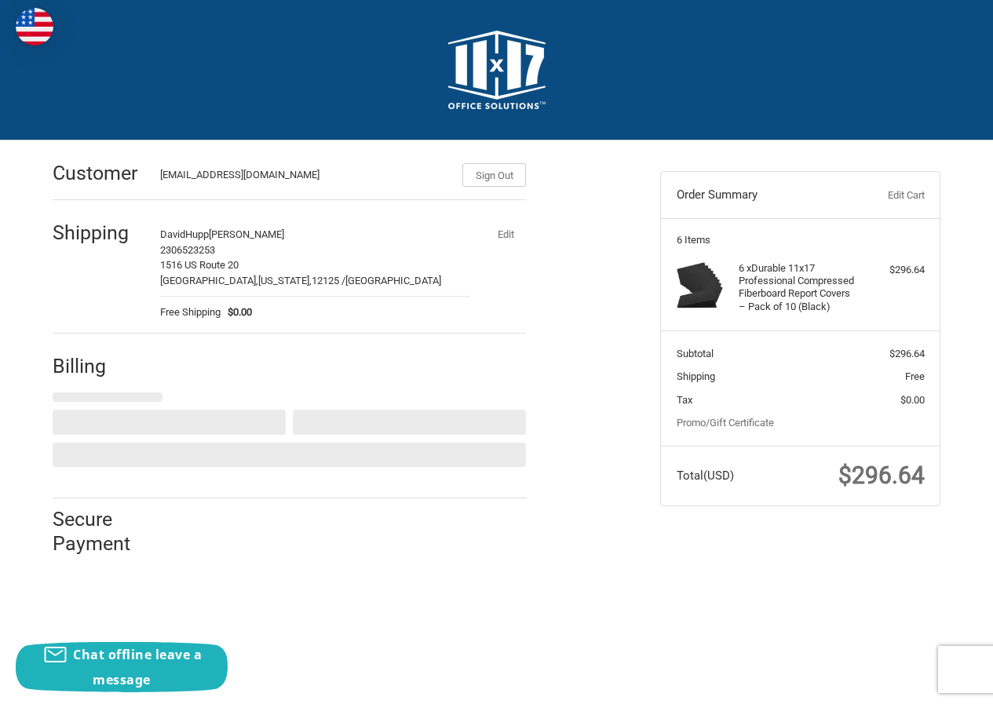
scroll to position [0, 0]
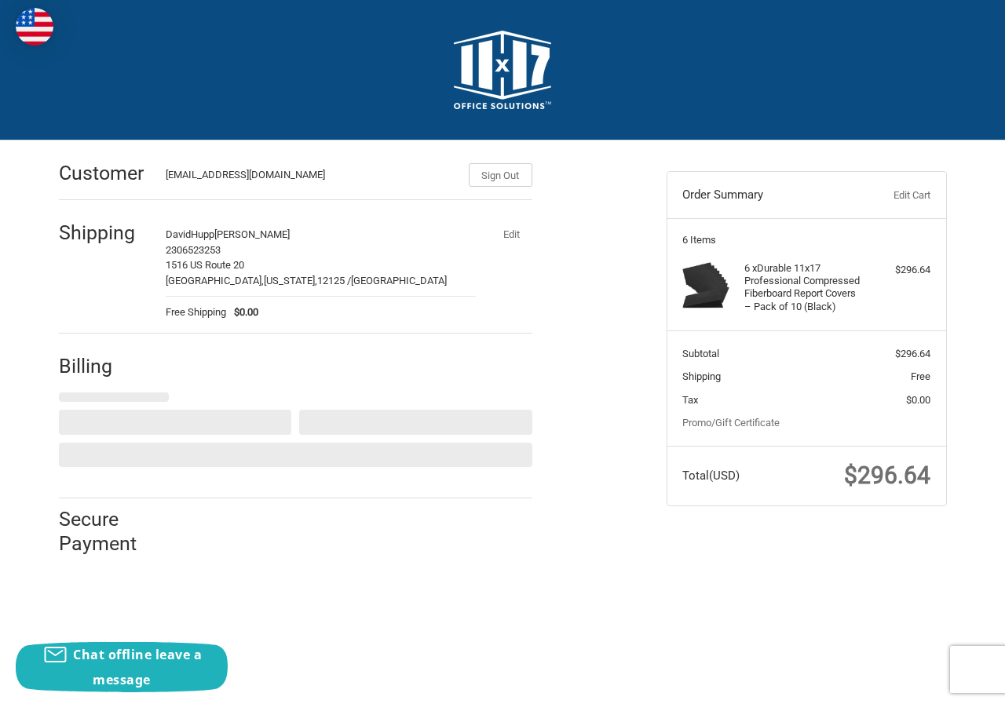
select select "US"
select select "NH"
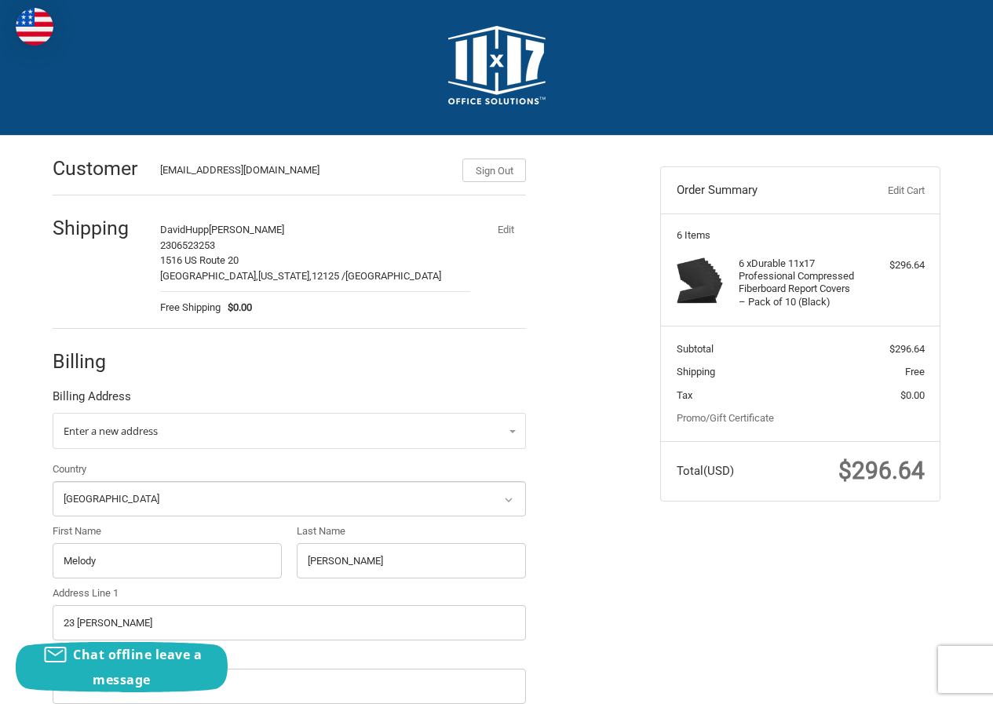
scroll to position [236, 0]
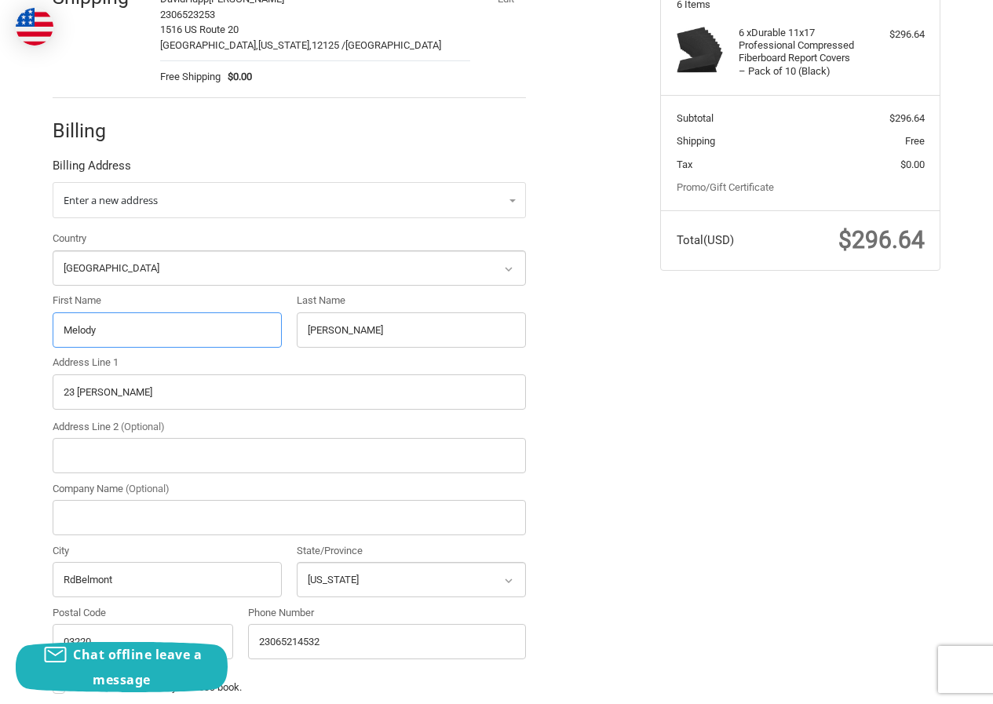
drag, startPoint x: 129, startPoint y: 324, endPoint x: 11, endPoint y: 338, distance: 118.6
click at [13, 338] on div "Customer [EMAIL_ADDRESS][DOMAIN_NAME] Sign Out Shipping DavidHupp [PERSON_NAME]…" at bounding box center [496, 376] width 993 height 942
paste input "[PERSON_NAME]"
drag, startPoint x: 85, startPoint y: 325, endPoint x: 134, endPoint y: 326, distance: 49.5
click at [134, 326] on input "[PERSON_NAME]" at bounding box center [167, 329] width 229 height 35
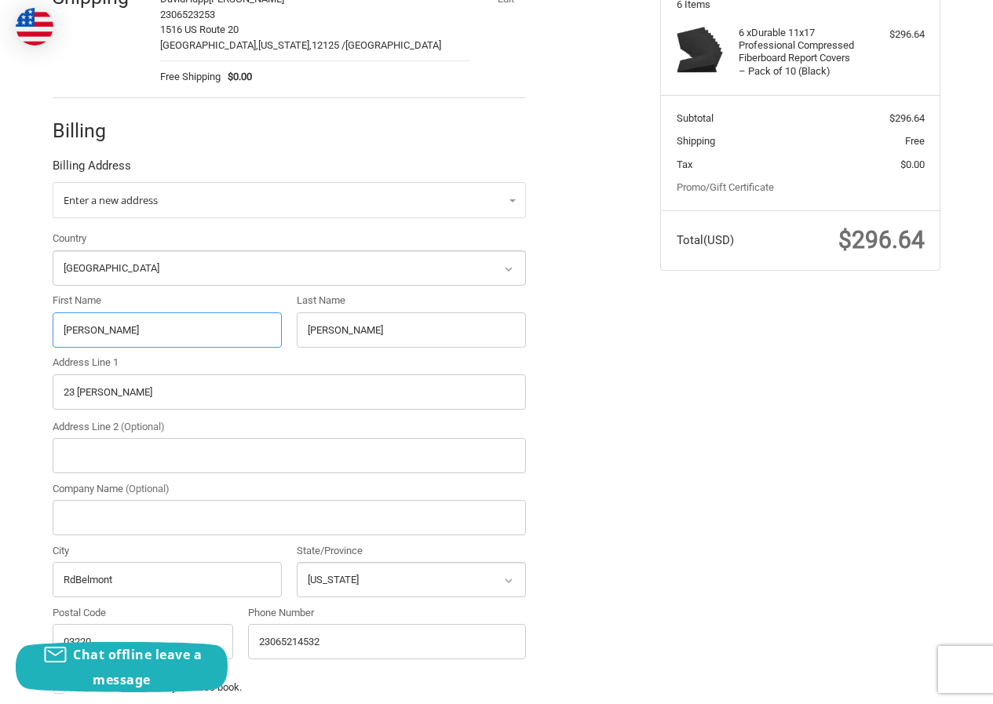
type input "[PERSON_NAME]"
drag, startPoint x: 370, startPoint y: 331, endPoint x: 222, endPoint y: 334, distance: 147.6
click at [224, 334] on div "Country Select a country [GEOGRAPHIC_DATA] [GEOGRAPHIC_DATA] [GEOGRAPHIC_DATA] …" at bounding box center [289, 449] width 489 height 436
paste input "[PERSON_NAME]"
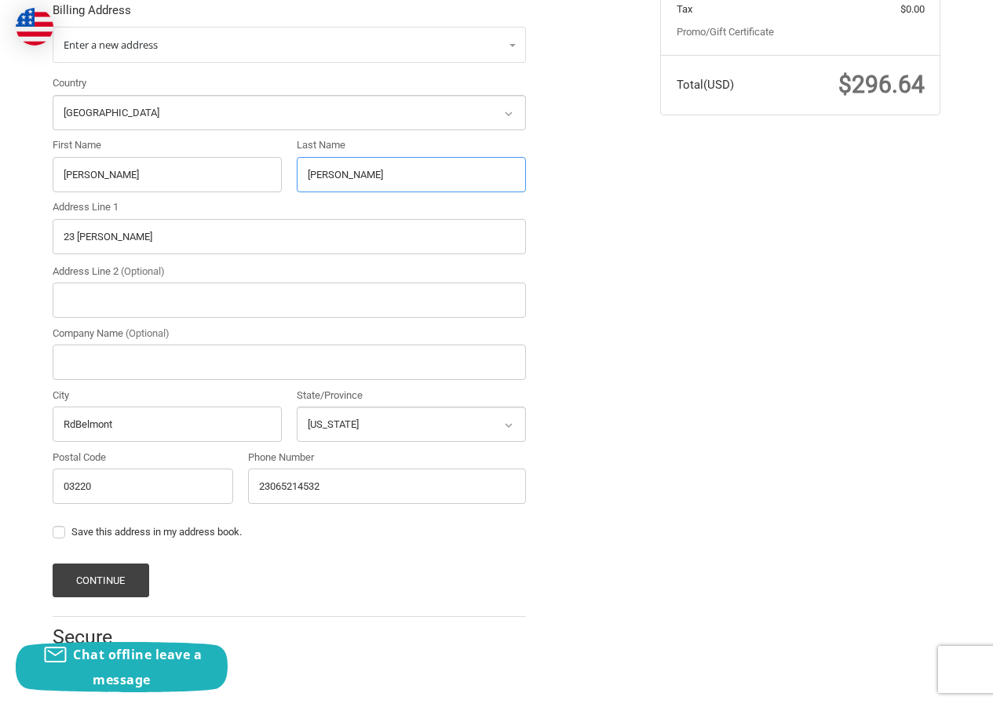
scroll to position [393, 0]
type input "[PERSON_NAME]"
drag, startPoint x: 106, startPoint y: 233, endPoint x: 0, endPoint y: 242, distance: 106.3
click at [0, 242] on div "Customer [EMAIL_ADDRESS][DOMAIN_NAME] Sign Out Shipping DavidHupp [PERSON_NAME]…" at bounding box center [496, 219] width 993 height 942
paste input "[GEOGRAPHIC_DATA]"
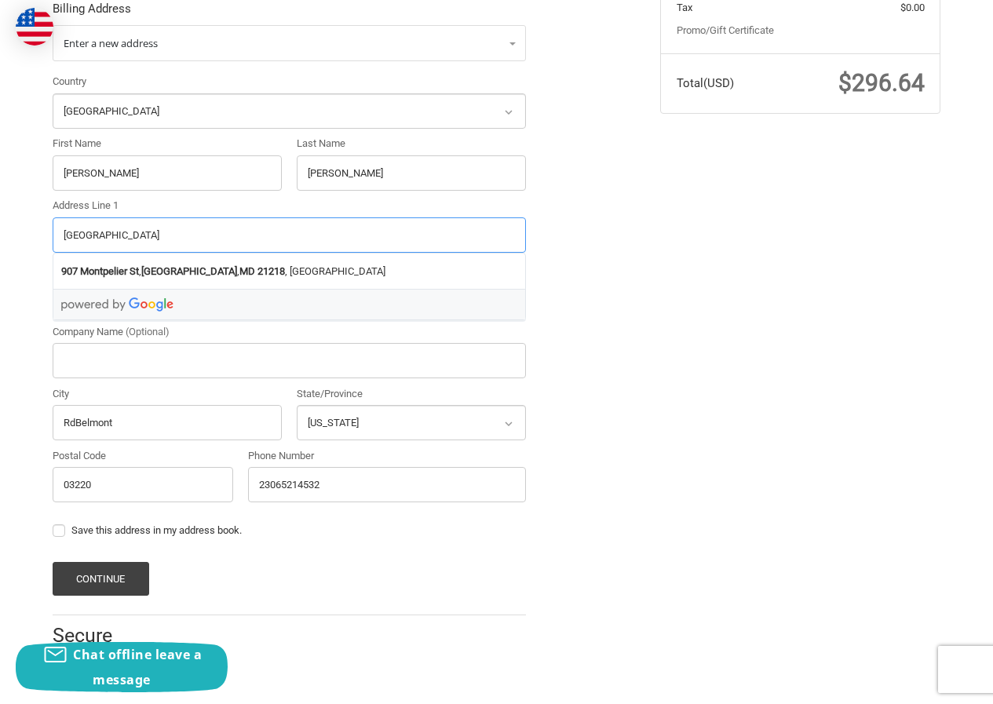
scroll to position [393, 0]
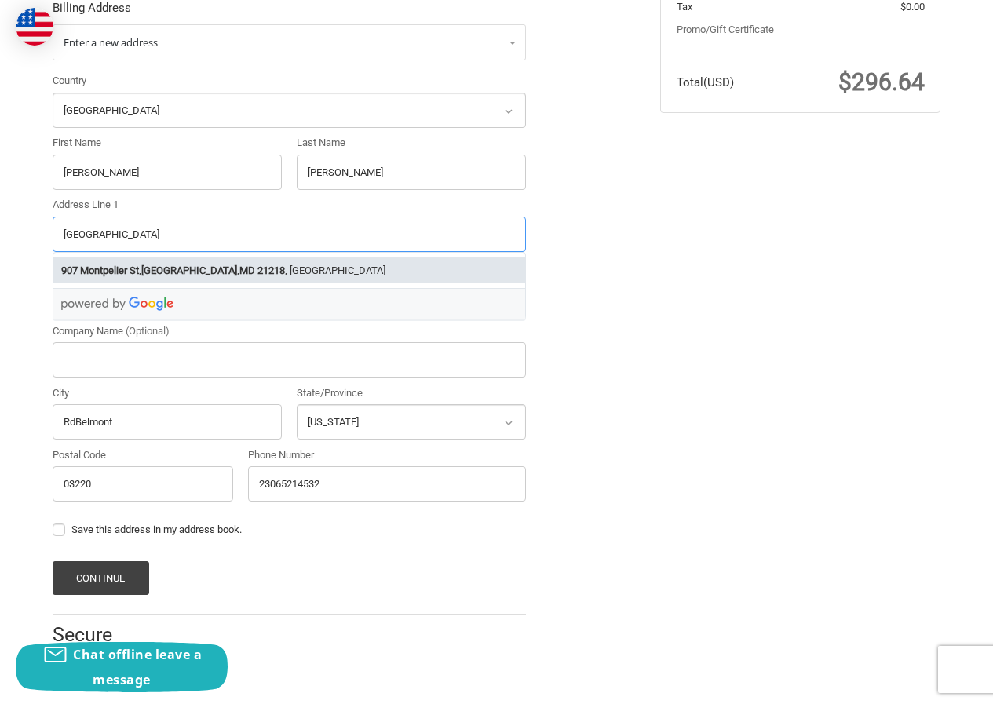
click at [258, 268] on strong "21218" at bounding box center [271, 271] width 27 height 16
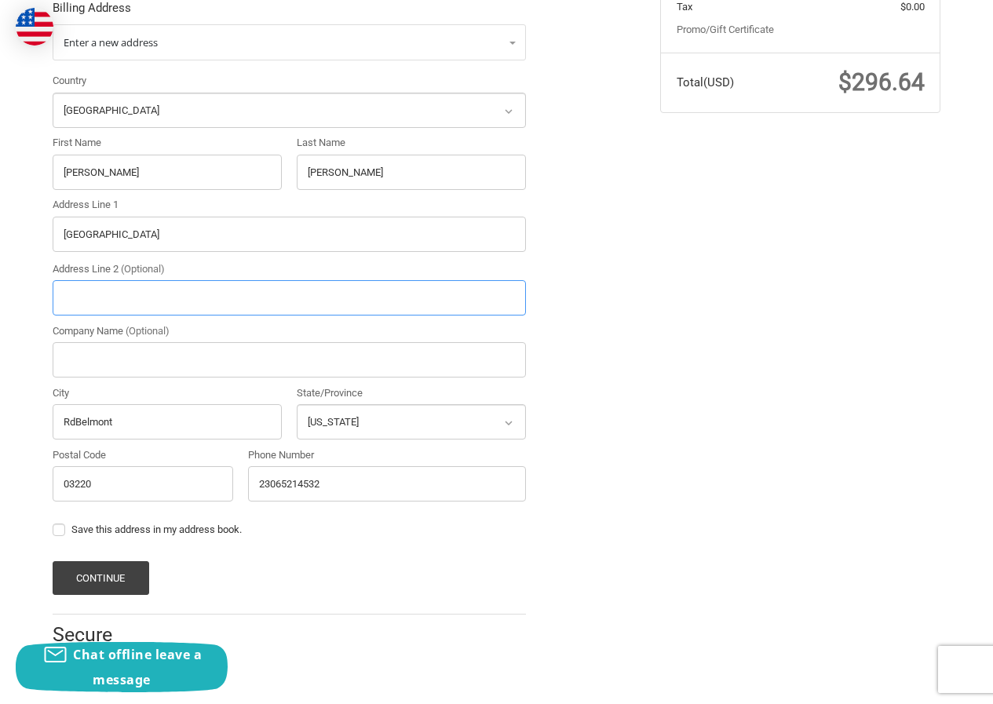
type input "[GEOGRAPHIC_DATA]"
select select "MD"
type input "21218"
click at [106, 577] on button "Continue" at bounding box center [101, 578] width 97 height 34
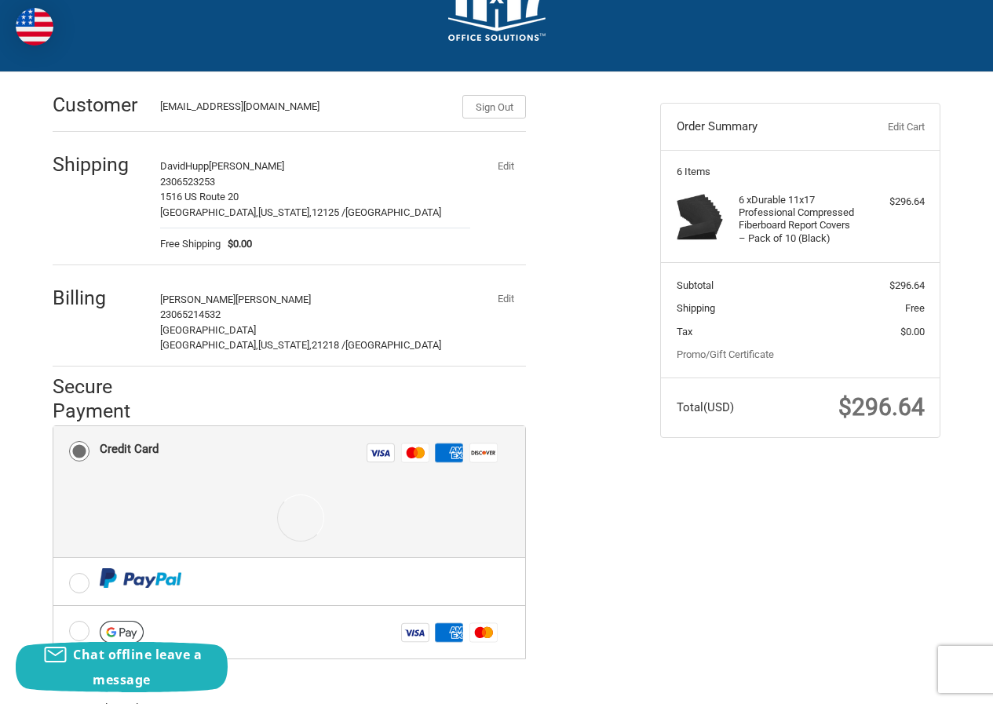
scroll to position [271, 0]
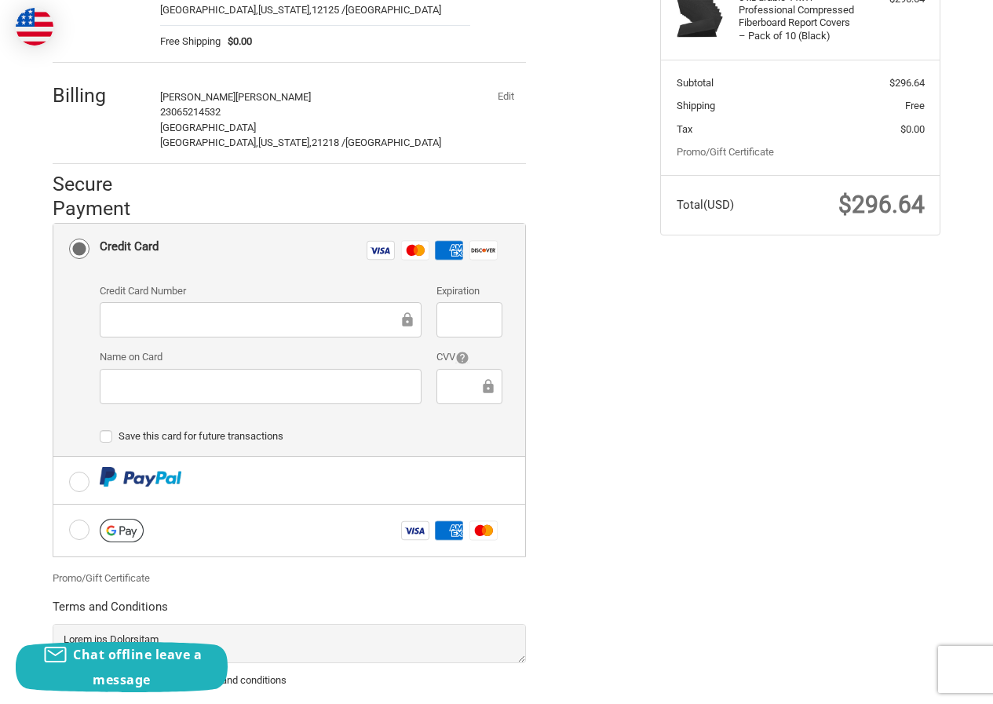
click at [227, 308] on div at bounding box center [261, 319] width 322 height 35
click at [95, 8] on ol "Customer [EMAIL_ADDRESS][DOMAIN_NAME] Sign Out Shipping DavidHupp [PERSON_NAME]…" at bounding box center [320, 312] width 535 height 885
click at [469, 398] on div at bounding box center [469, 386] width 65 height 35
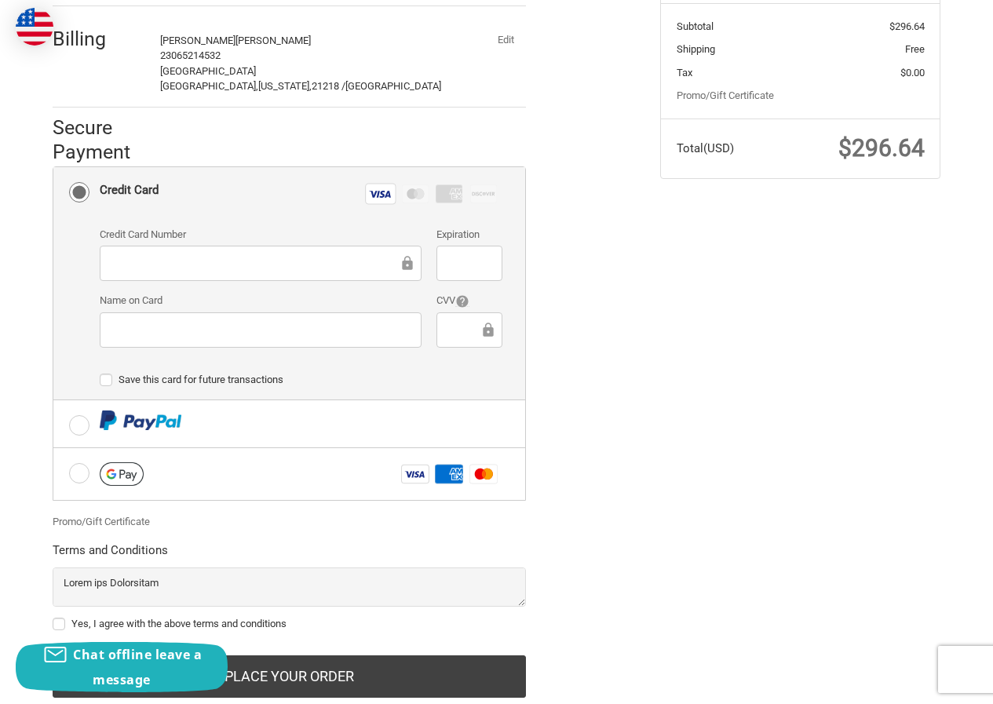
scroll to position [371, 0]
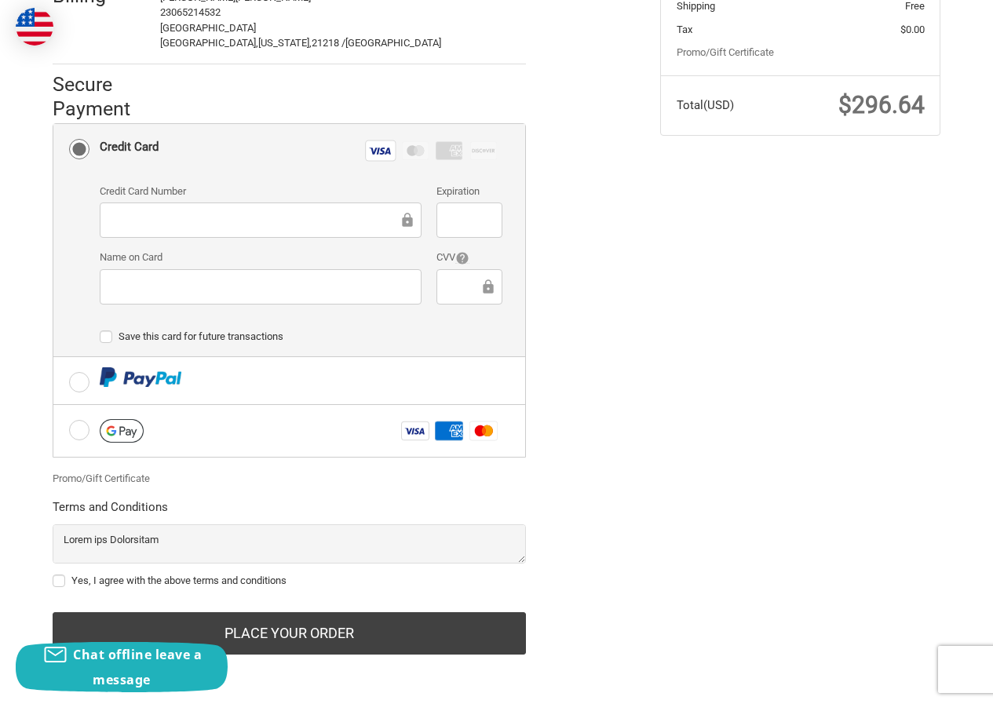
click at [87, 576] on label "Yes, I agree with the above terms and conditions" at bounding box center [289, 581] width 473 height 13
click at [53, 574] on input "Yes, I agree with the above terms and conditions" at bounding box center [53, 573] width 1 height 1
checkbox input "true"
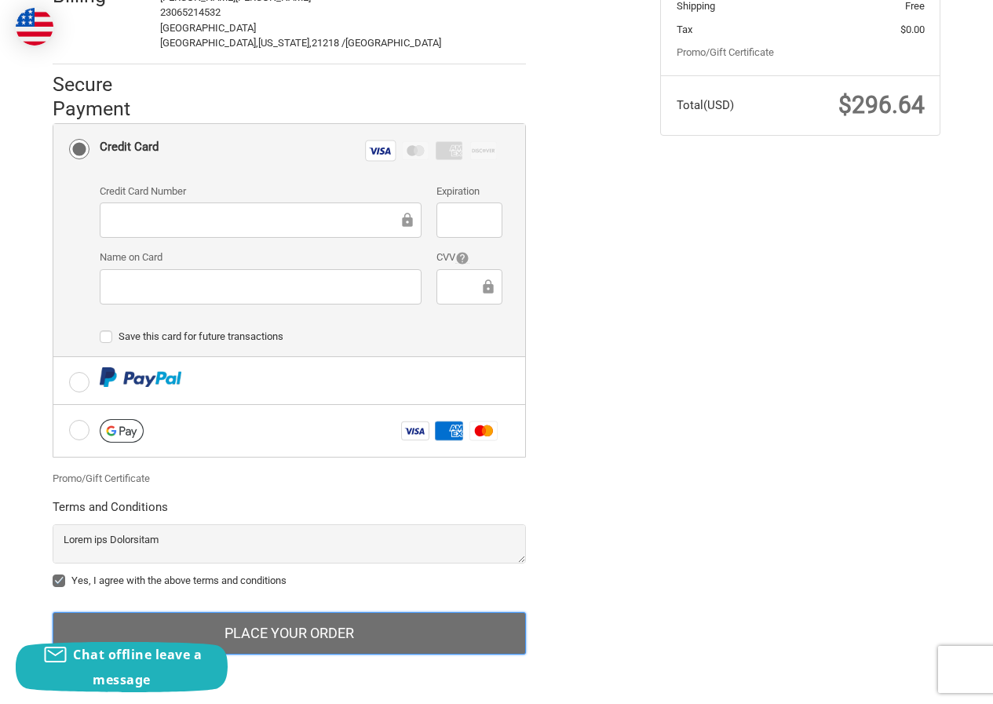
click at [256, 622] on button "Place Your Order" at bounding box center [289, 633] width 473 height 42
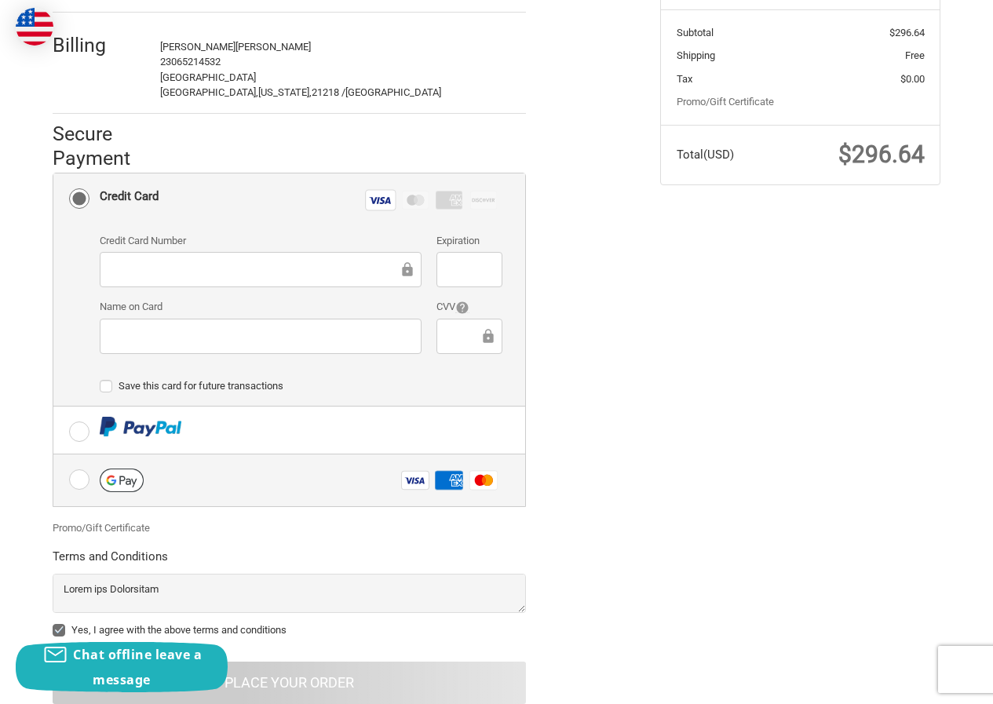
scroll to position [293, 0]
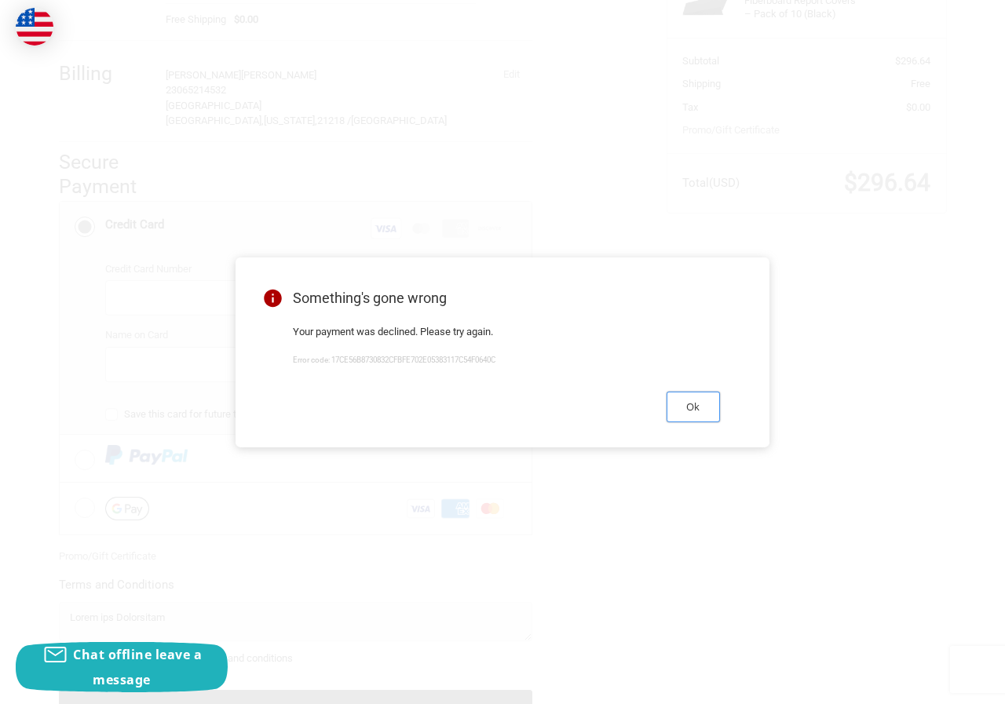
click at [695, 400] on button "Ok" at bounding box center [693, 407] width 53 height 31
